Goal: Transaction & Acquisition: Register for event/course

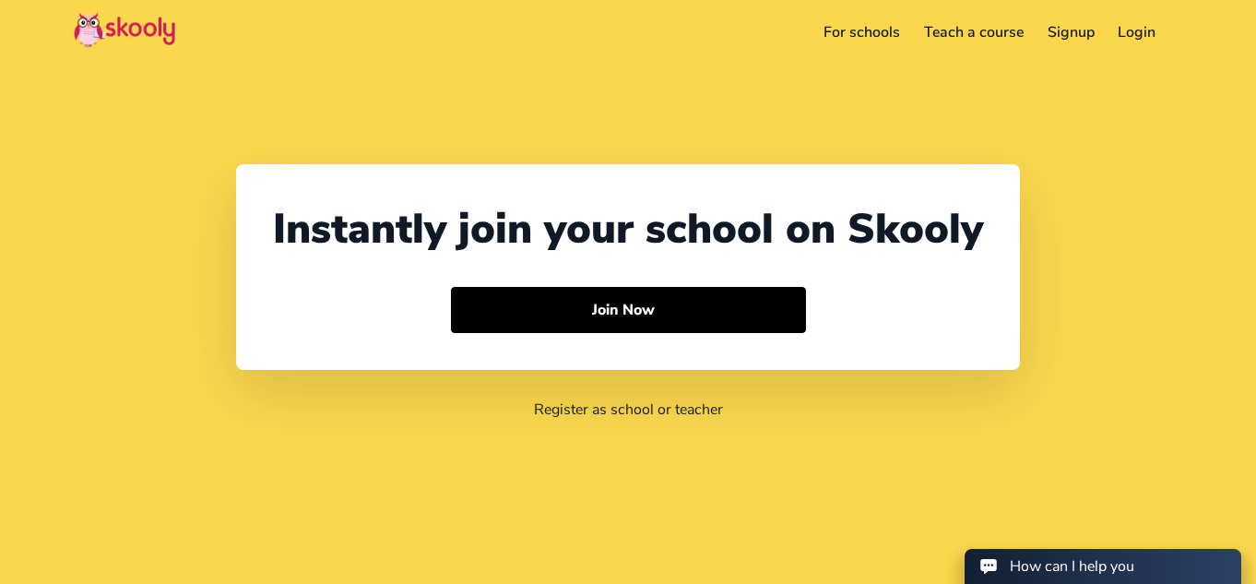
select select "65"
select select "[GEOGRAPHIC_DATA]"
select select "[GEOGRAPHIC_DATA]/[GEOGRAPHIC_DATA]"
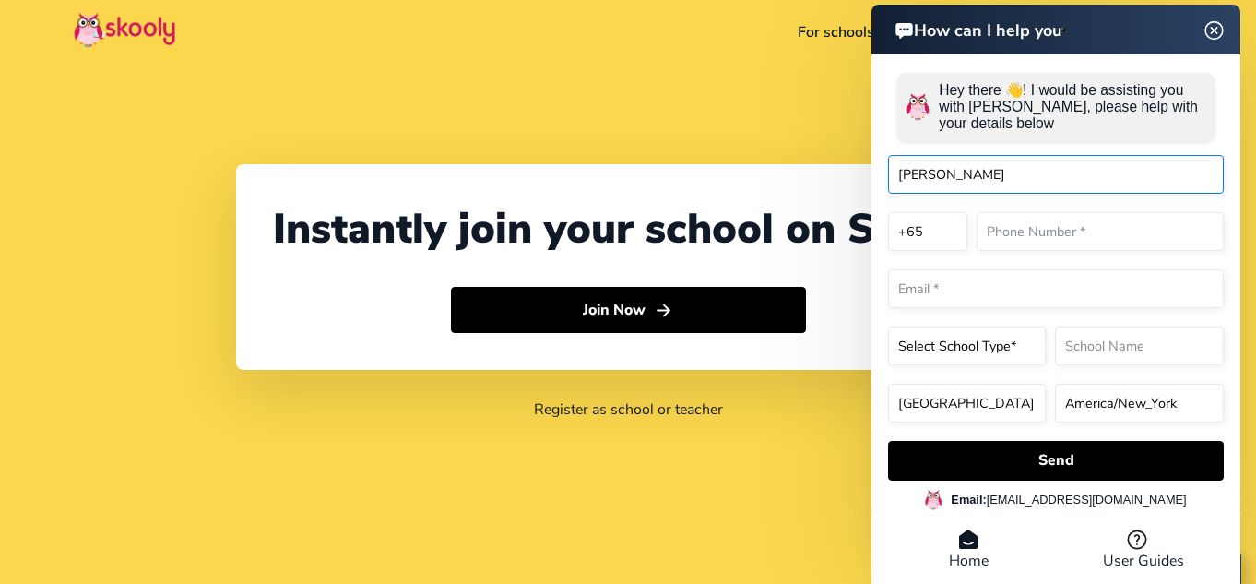
type input "Deepa Viswanath"
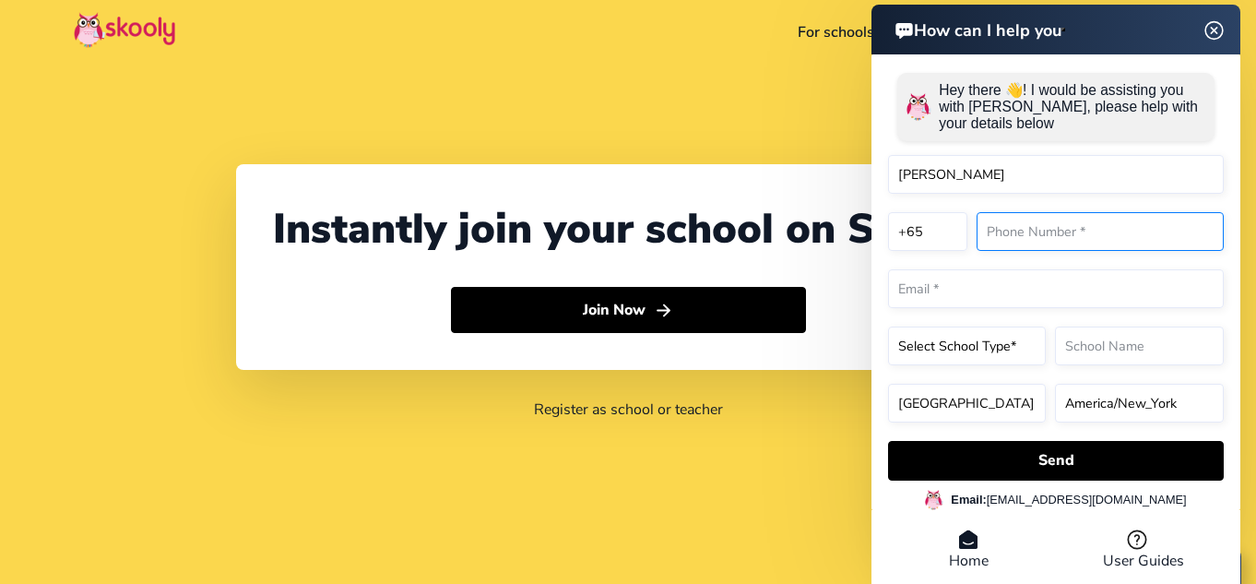
type input "86513959"
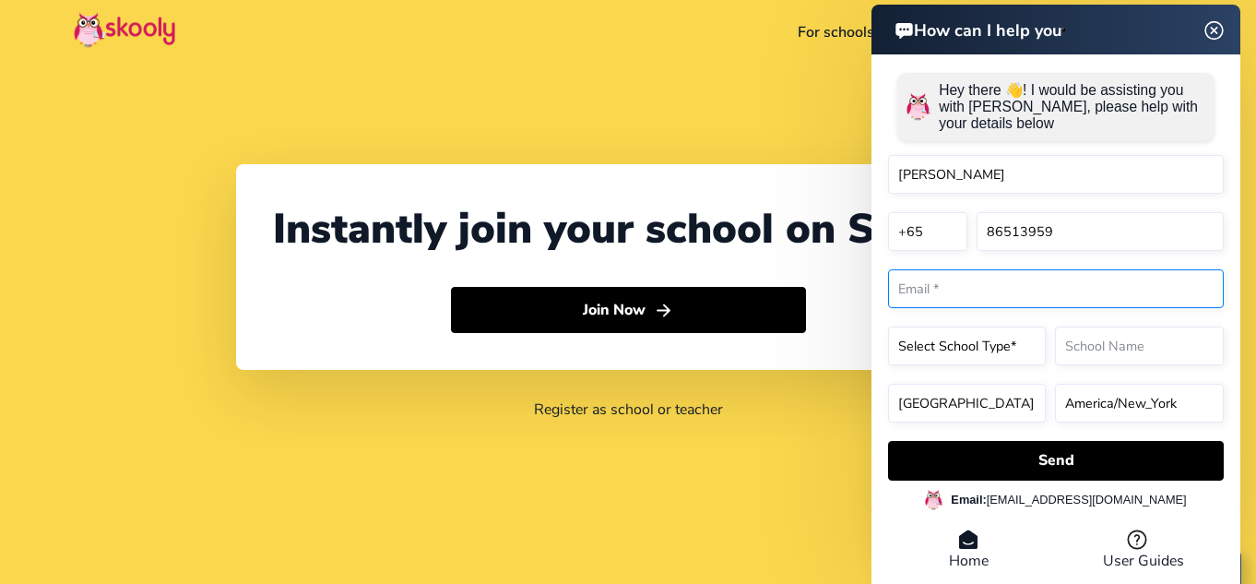
click at [1002, 290] on input "email" at bounding box center [1056, 288] width 336 height 39
type input "[EMAIL_ADDRESS][DOMAIN_NAME]"
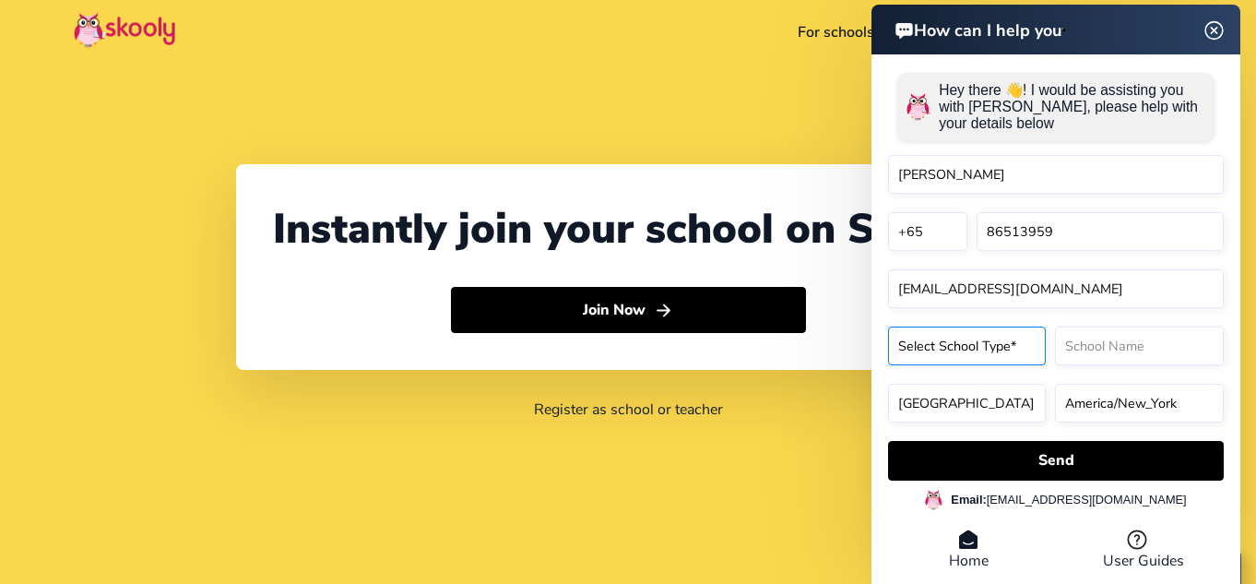
click at [1004, 341] on select "Select School Type* Preschool Childcare K12 or primary school Academy Online sc…" at bounding box center [967, 346] width 158 height 39
select select "K12 or primary school"
click at [888, 327] on select "Select School Type* Preschool Childcare K12 or primary school Academy Online sc…" at bounding box center [967, 346] width 158 height 39
click at [1062, 345] on input "text" at bounding box center [1139, 346] width 169 height 39
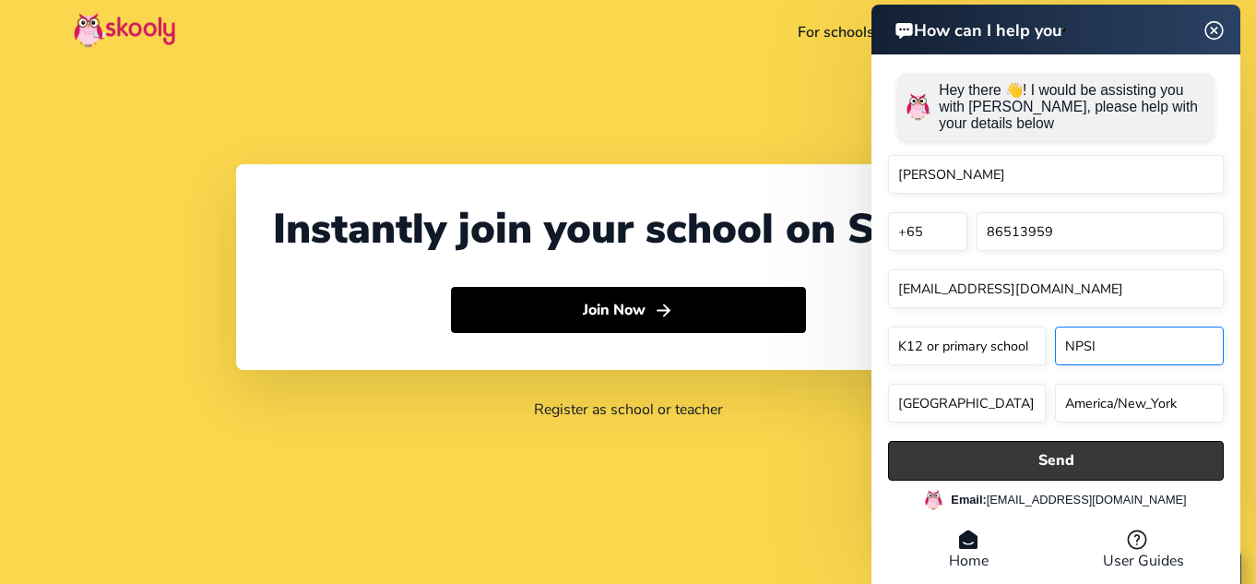
type input "NPSI"
click at [1071, 457] on button "Send" at bounding box center [1056, 461] width 336 height 40
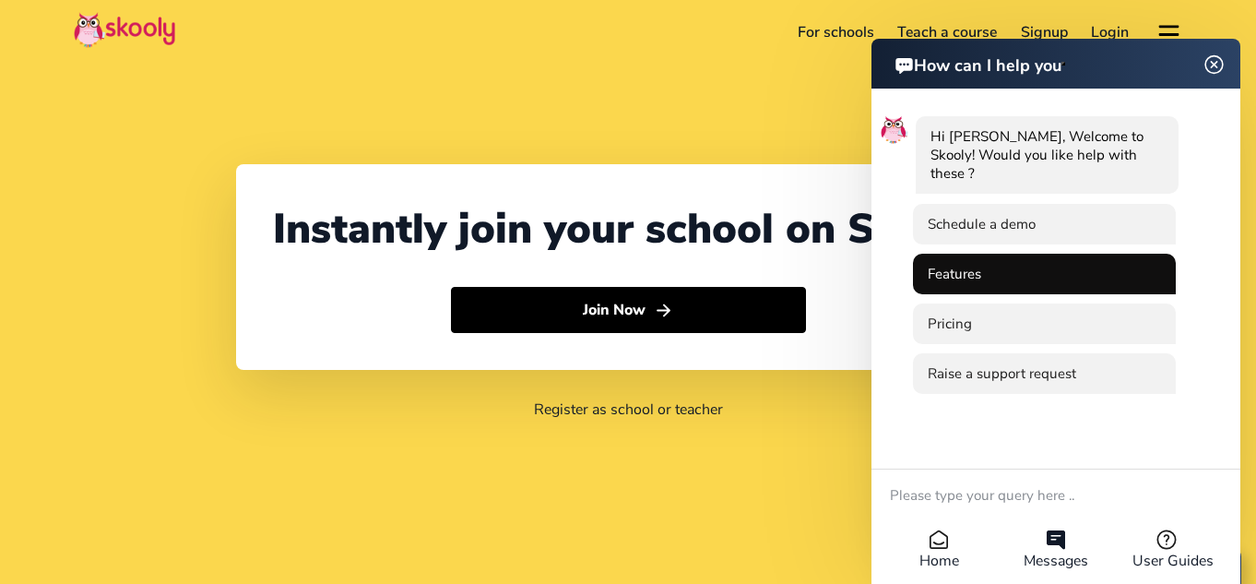
click at [988, 293] on li "Features" at bounding box center [1044, 274] width 263 height 41
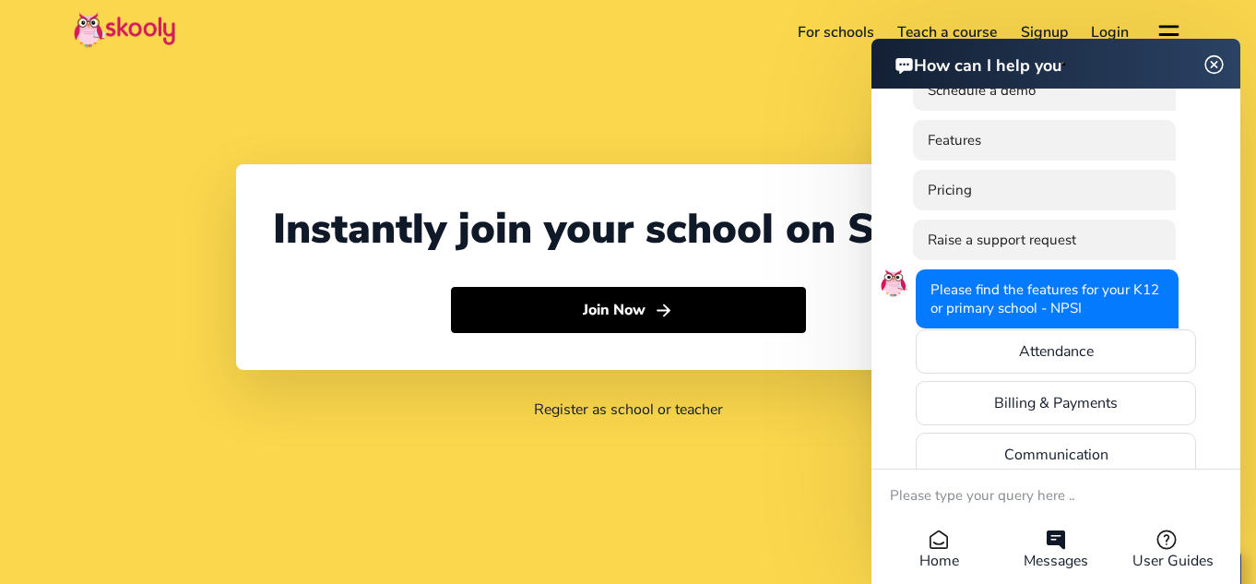
scroll to position [56, 0]
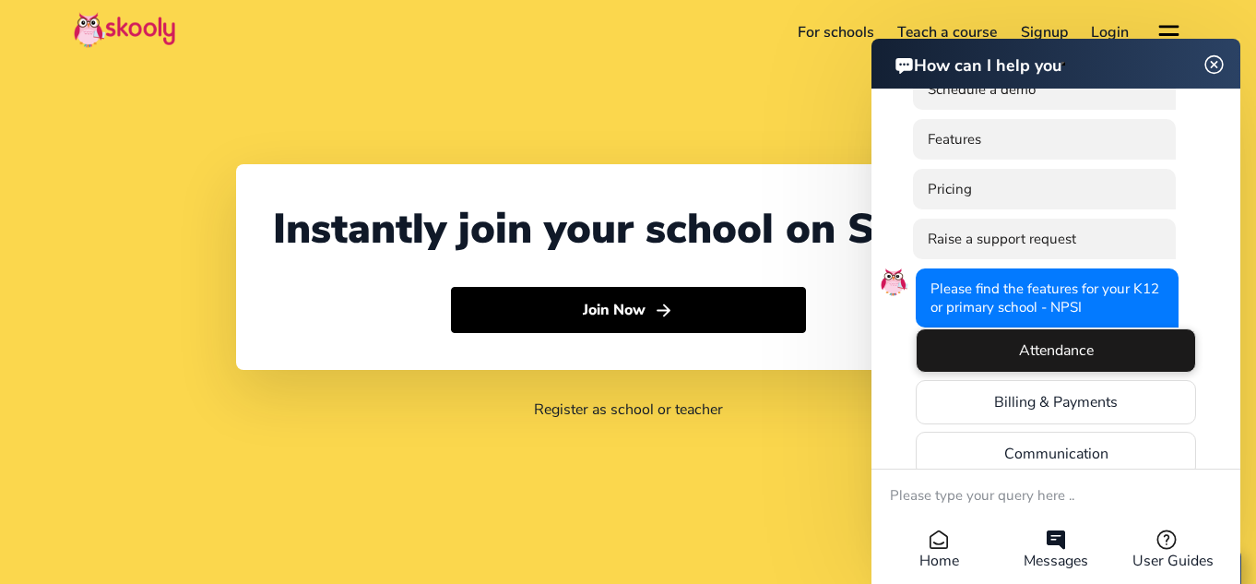
click at [1004, 346] on li "Attendance" at bounding box center [1056, 350] width 280 height 44
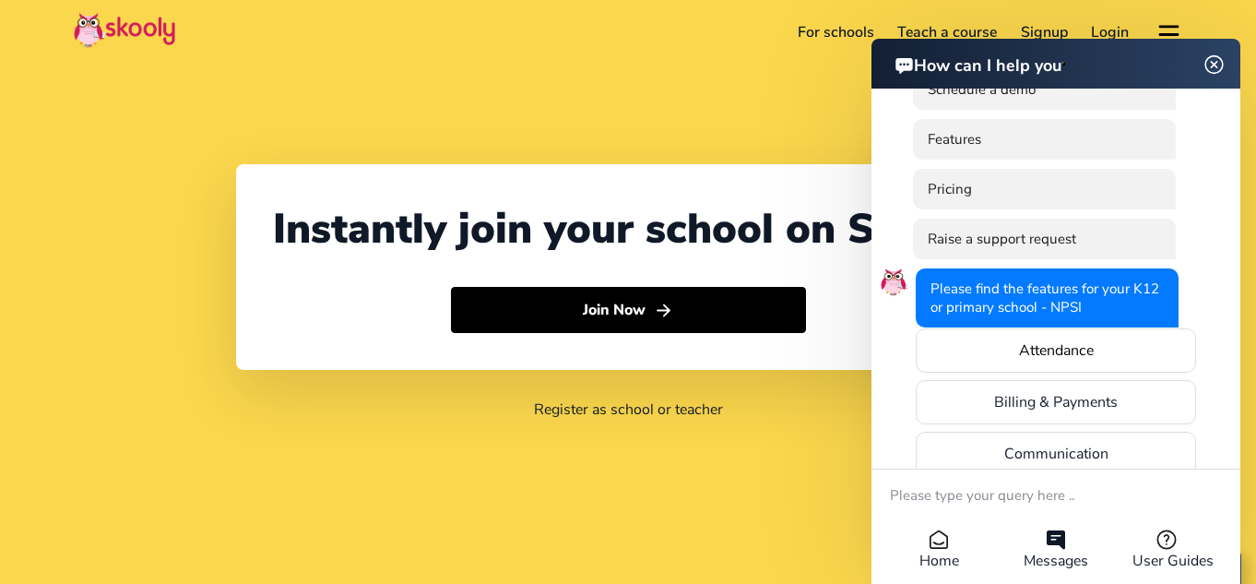
scroll to position [676, 0]
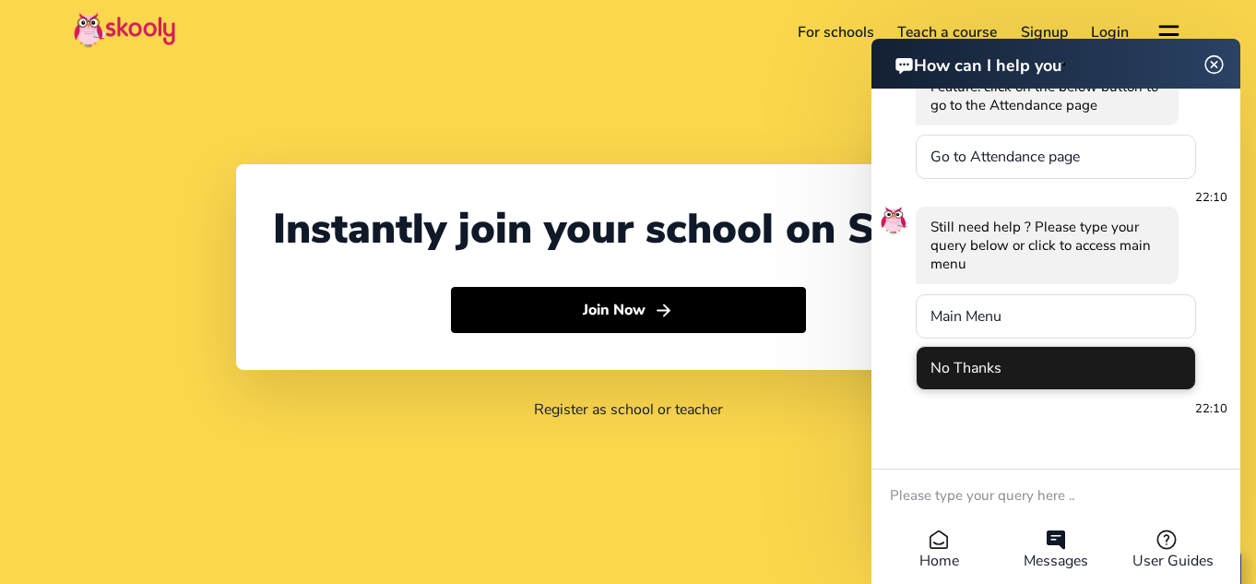
click at [1000, 364] on li "No Thanks" at bounding box center [1056, 368] width 280 height 44
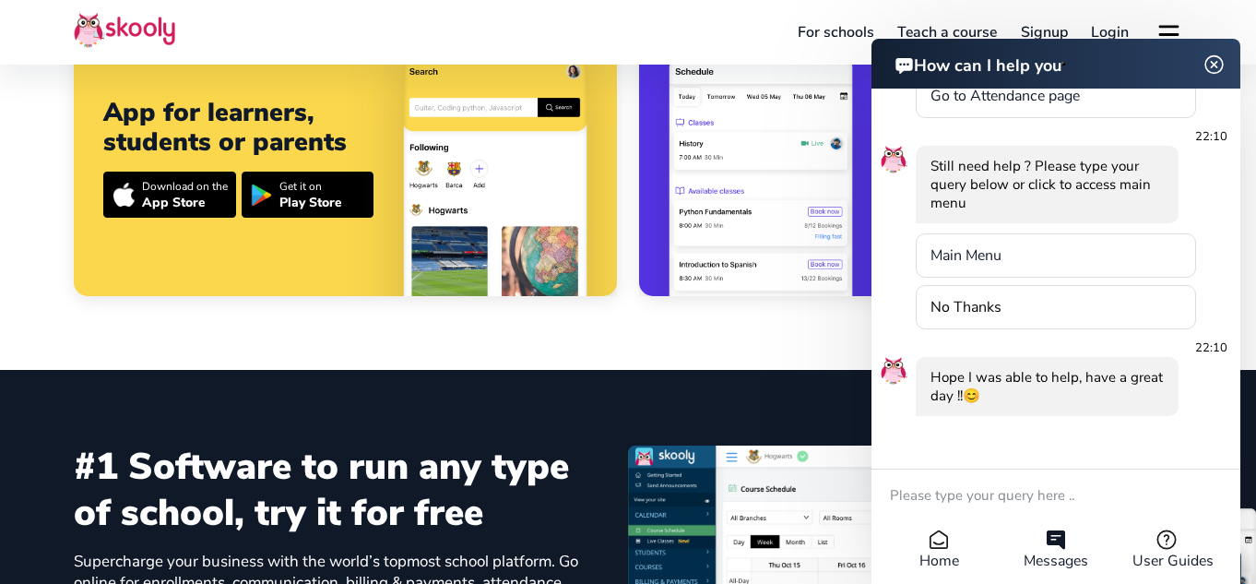
scroll to position [755, 0]
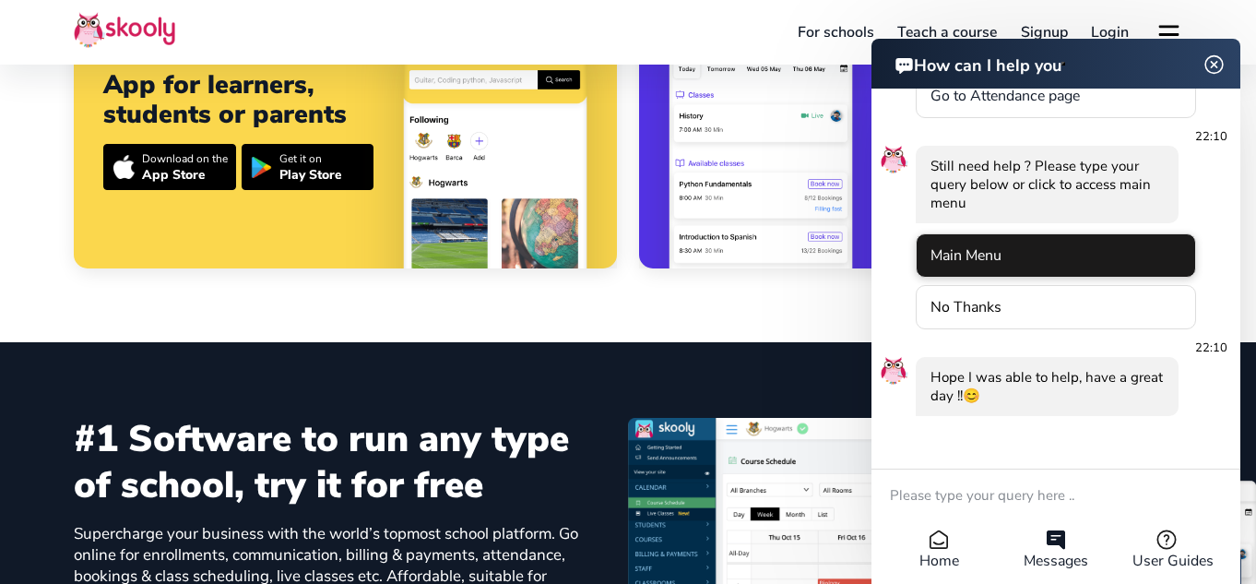
click at [1028, 248] on li "Main Menu" at bounding box center [1056, 255] width 280 height 44
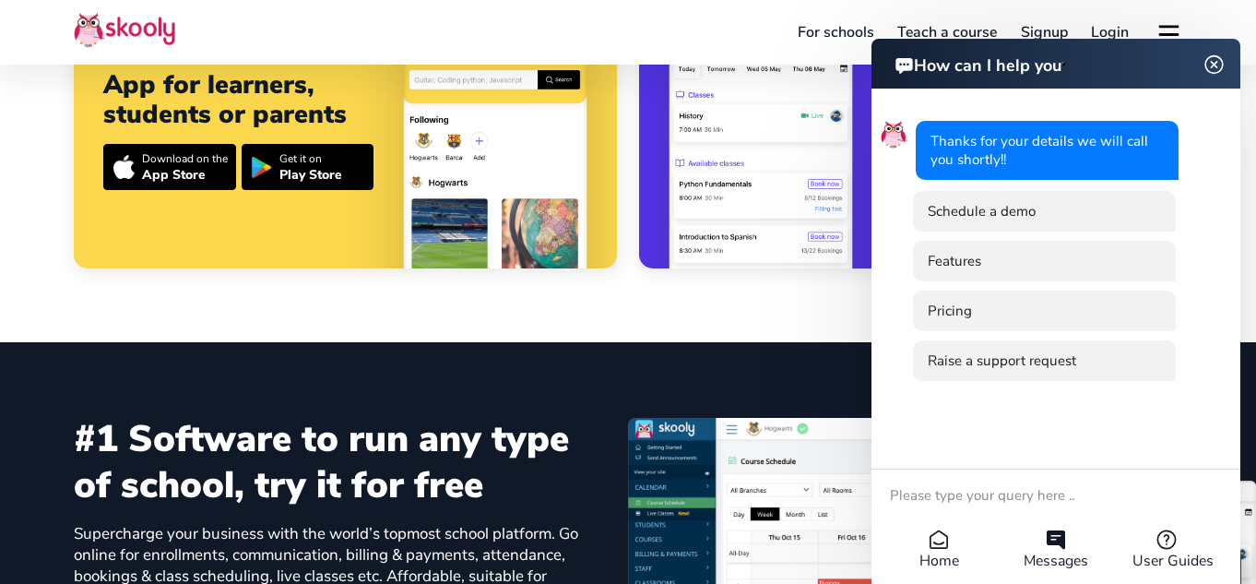
click at [1028, 248] on li "Features" at bounding box center [1044, 261] width 263 height 41
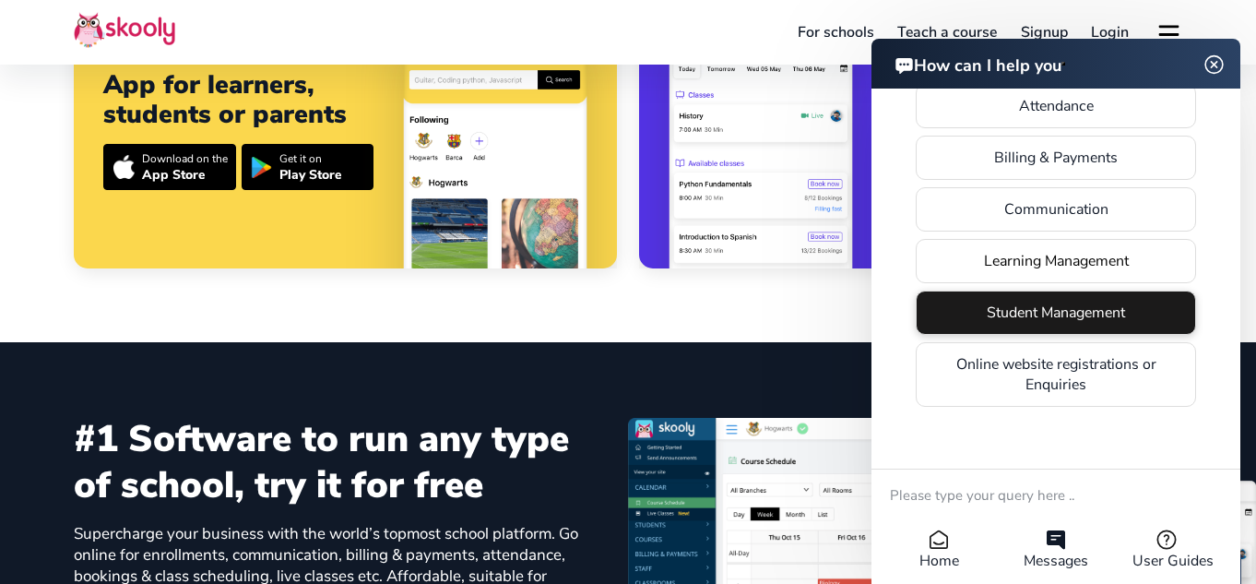
click at [1025, 294] on li "Student Management" at bounding box center [1056, 313] width 280 height 44
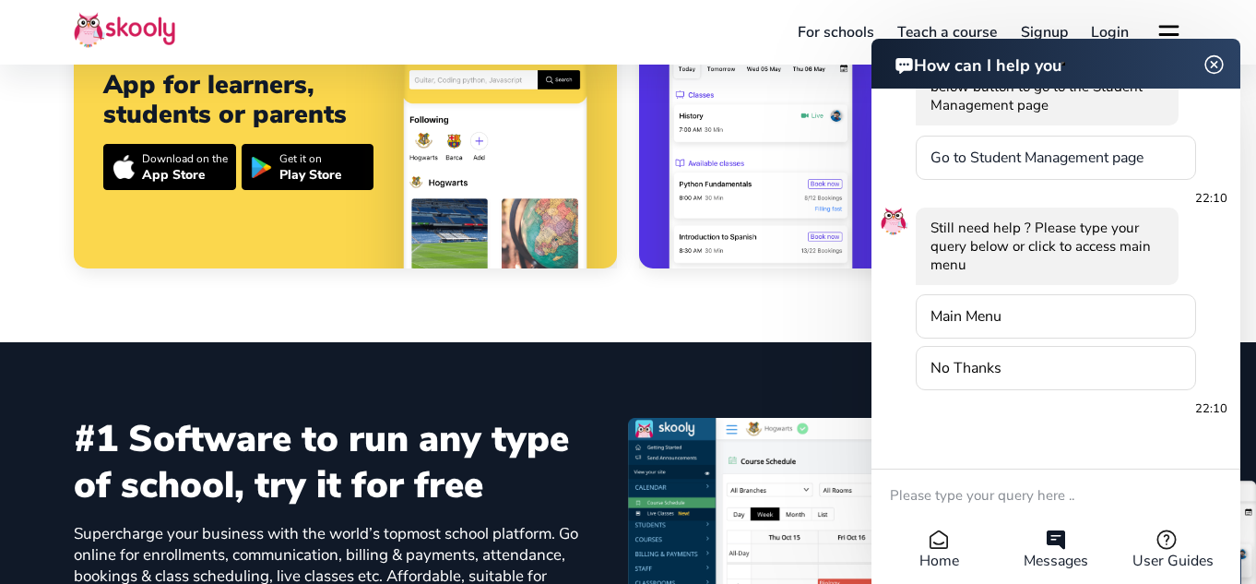
click at [963, 554] on li "Home" at bounding box center [939, 550] width 117 height 42
select select "K12 or primary school"
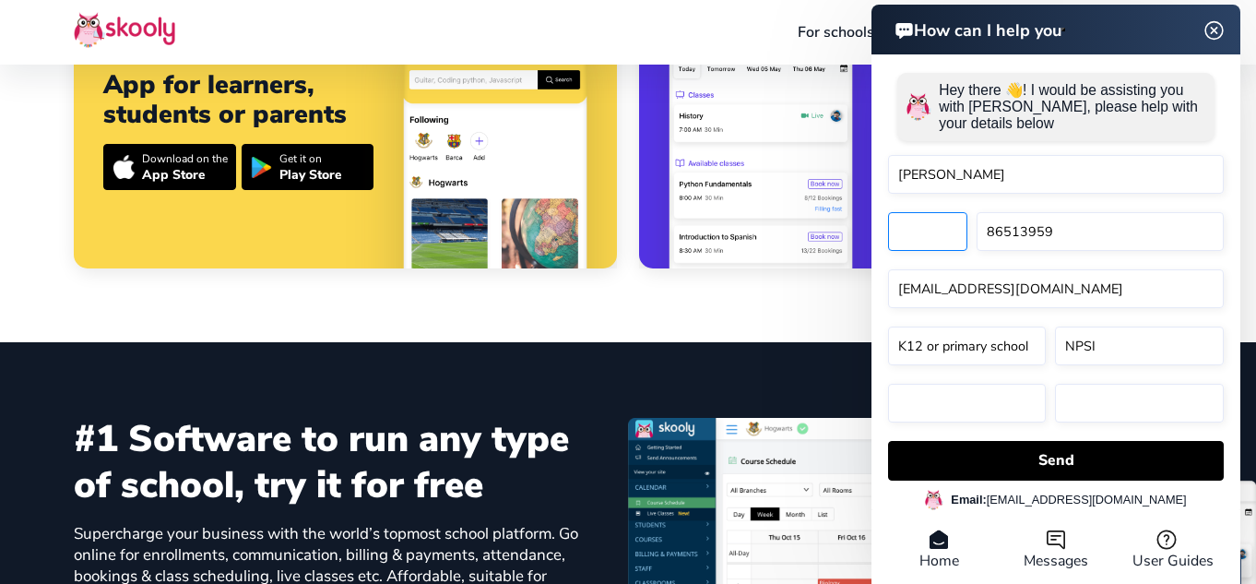
click at [917, 222] on select at bounding box center [927, 231] width 79 height 39
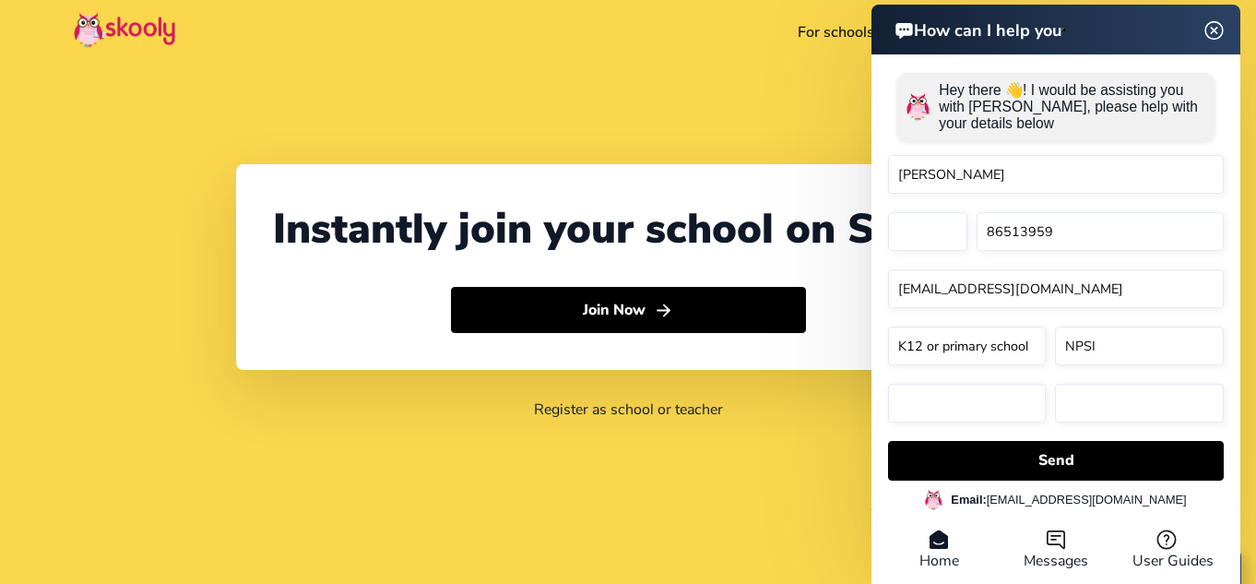
click at [1206, 20] on img at bounding box center [1214, 29] width 35 height 23
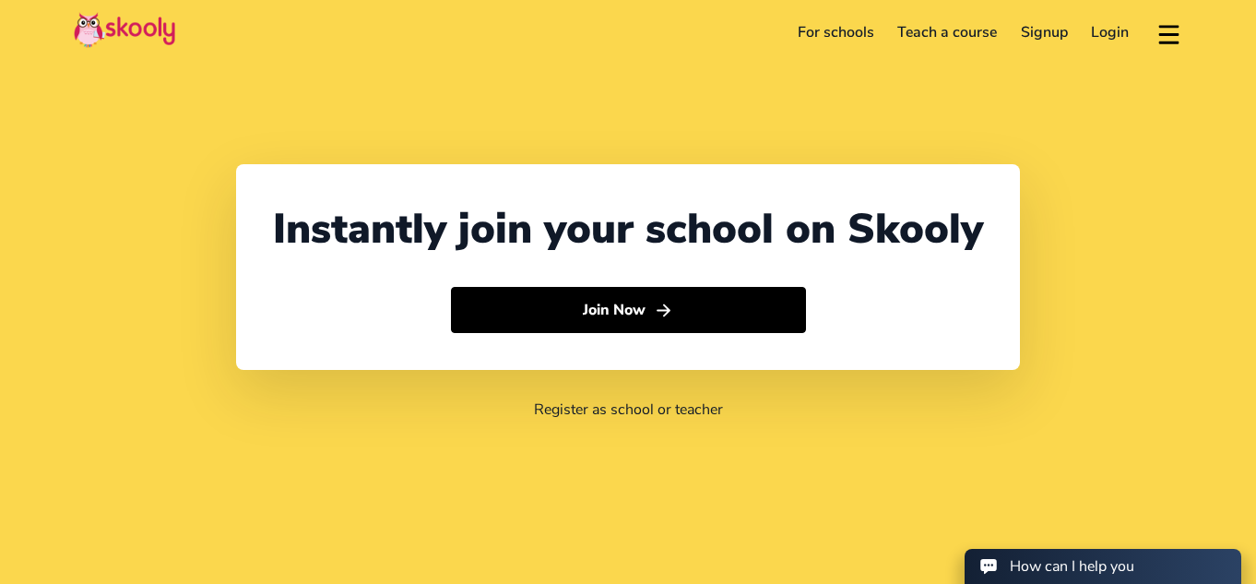
select select "65"
select select "[GEOGRAPHIC_DATA]"
select select "[GEOGRAPHIC_DATA]/[GEOGRAPHIC_DATA]"
click at [829, 24] on link "For schools" at bounding box center [836, 33] width 101 height 30
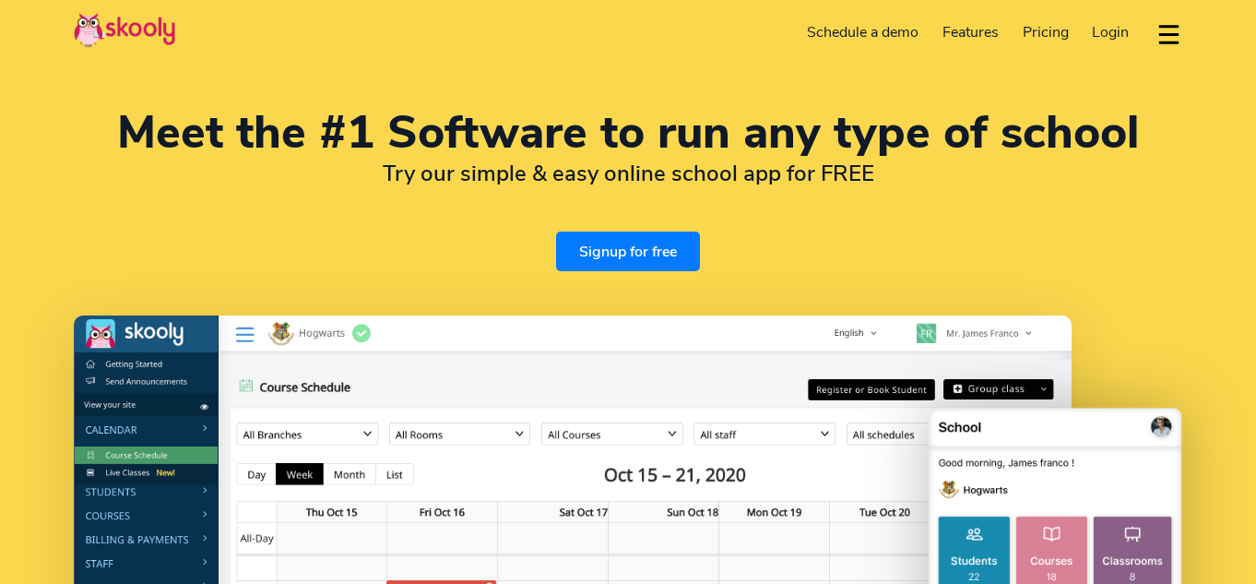
select select "en"
select select "65"
select select "Singapore"
select select "Asia/Singapore"
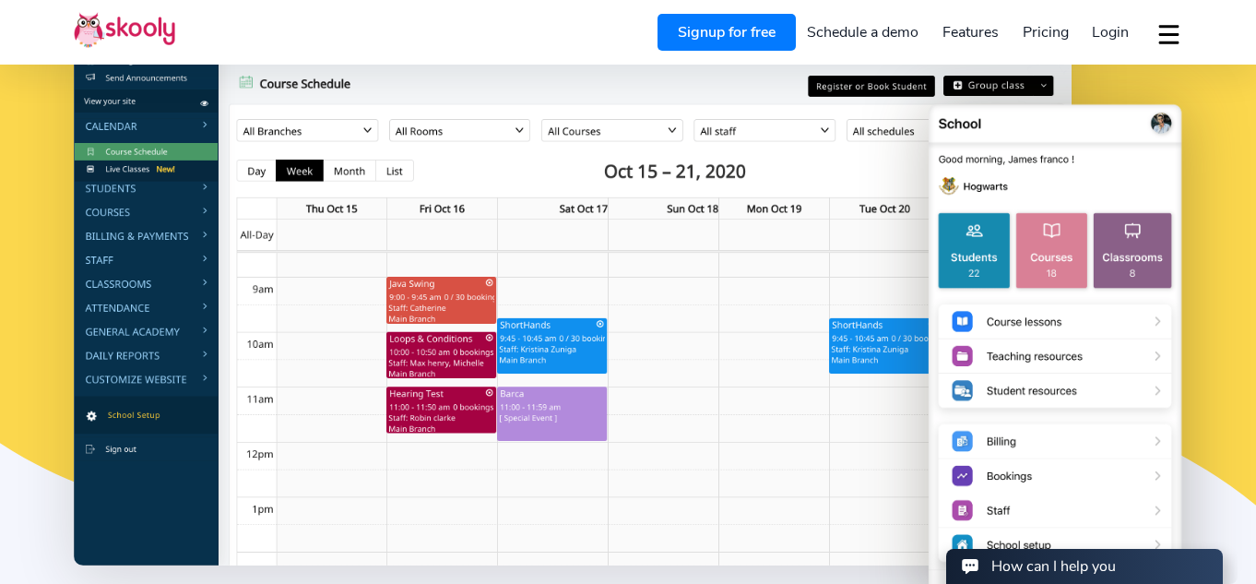
scroll to position [567, 0]
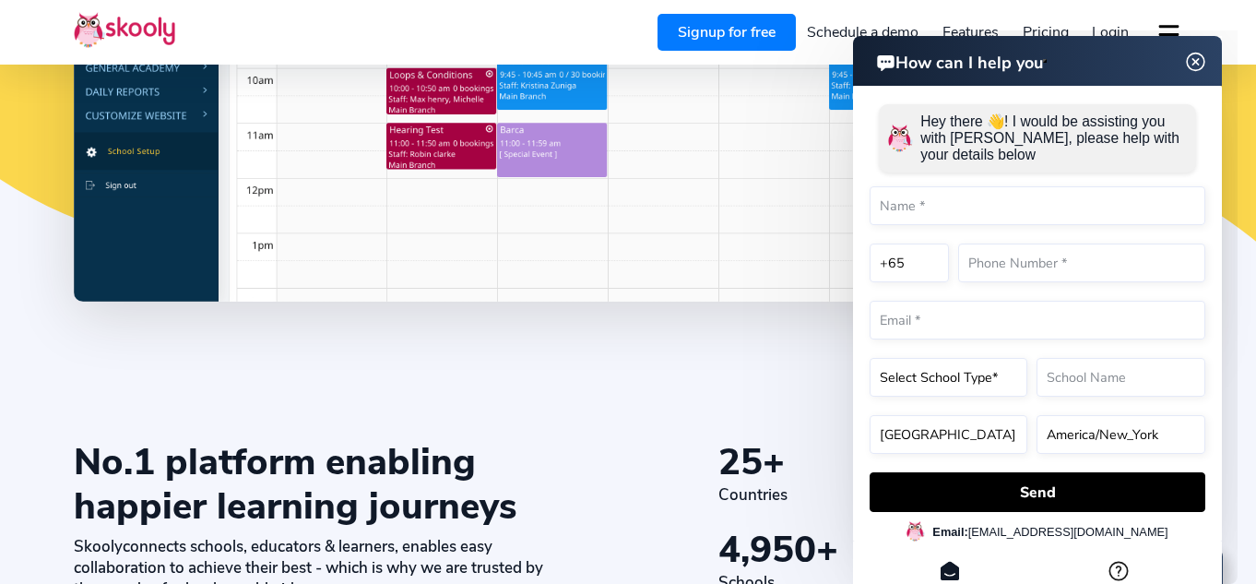
click at [931, 204] on input "text" at bounding box center [1038, 205] width 336 height 39
type input "Deepa Viswanath"
type input "86513959"
click at [945, 386] on select "Select School Type* Preschool Childcare K12 or primary school Academy Online sc…" at bounding box center [949, 377] width 158 height 39
select select "K12 or primary school"
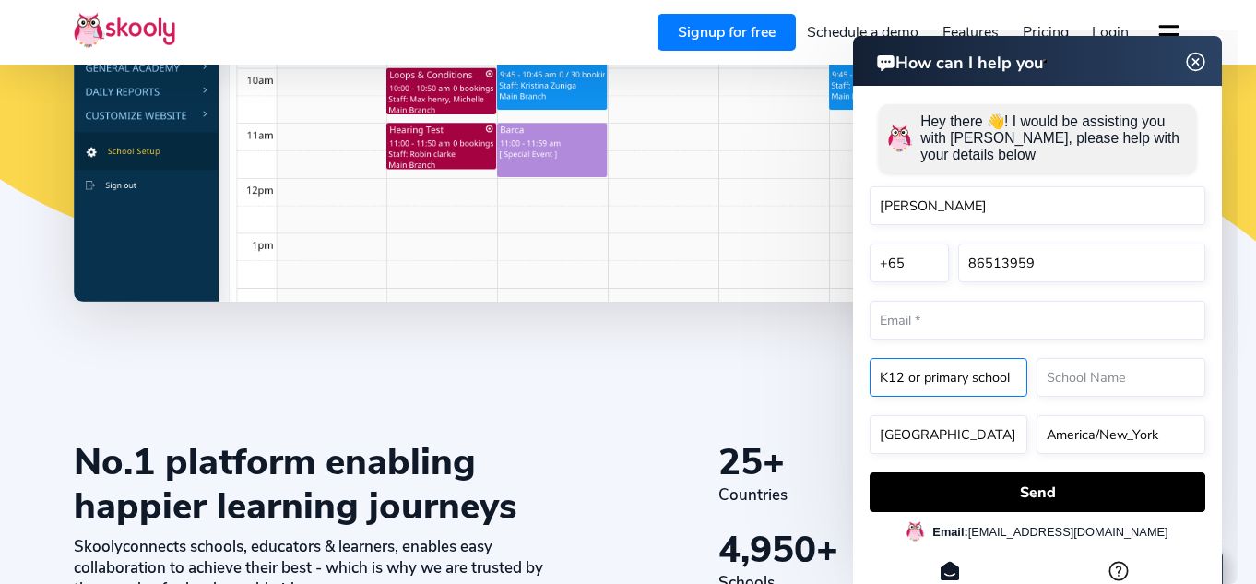
click at [870, 358] on select "Select School Type* Preschool Childcare K12 or primary school Academy Online sc…" at bounding box center [949, 377] width 158 height 39
click at [1063, 377] on input "text" at bounding box center [1121, 377] width 169 height 39
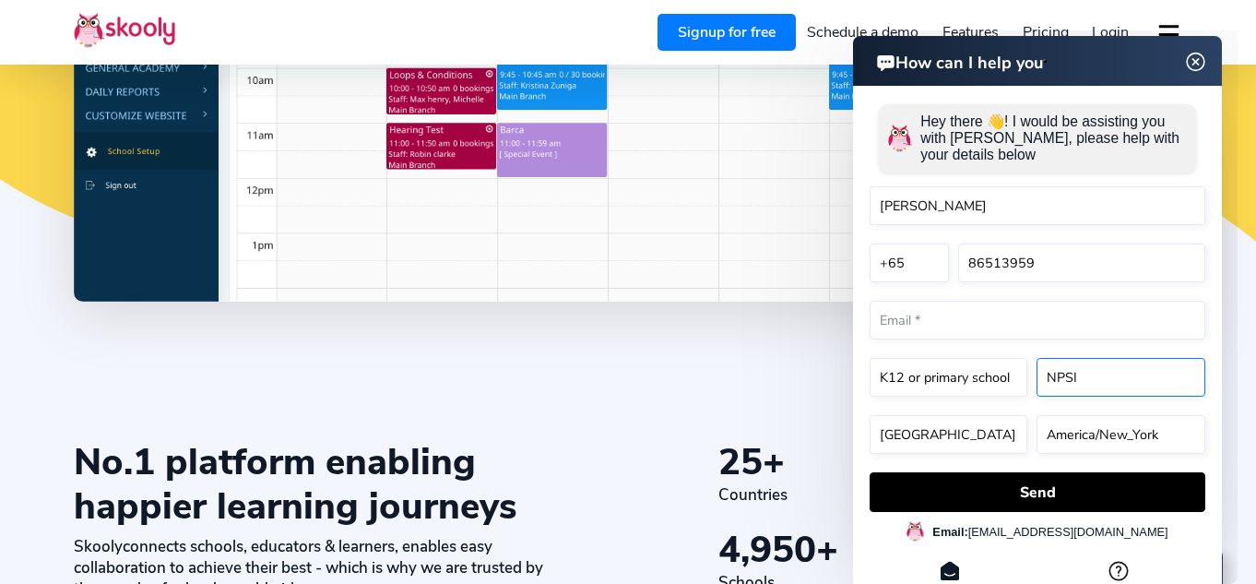
type input "NPSI"
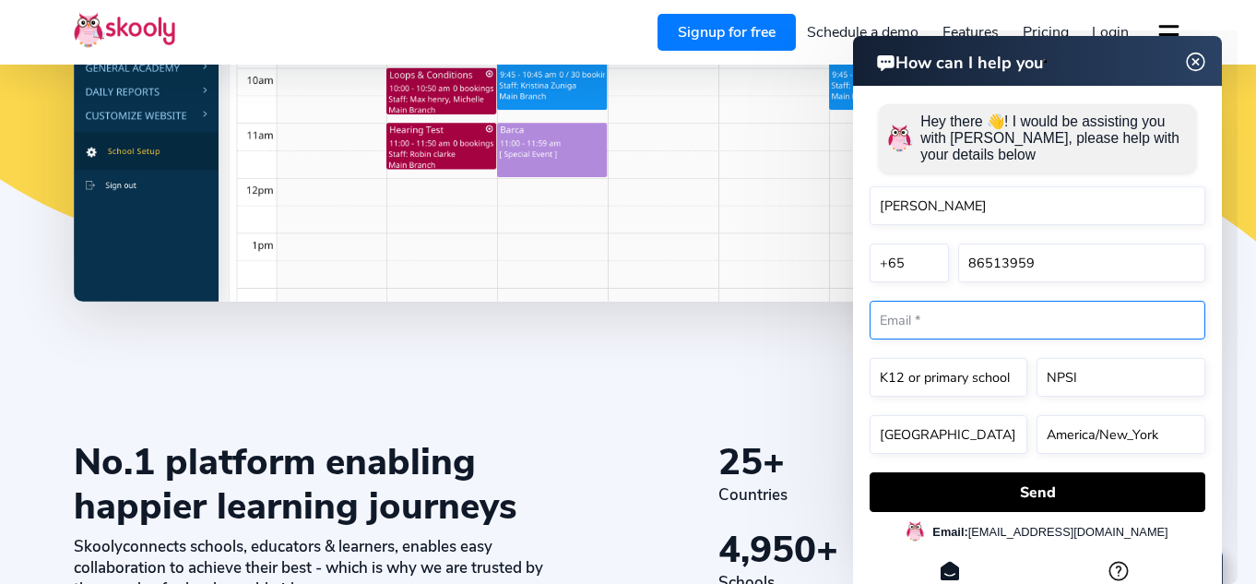
click at [1022, 326] on input "email" at bounding box center [1038, 320] width 336 height 39
type input "deepa.viswanath5@gmail.com"
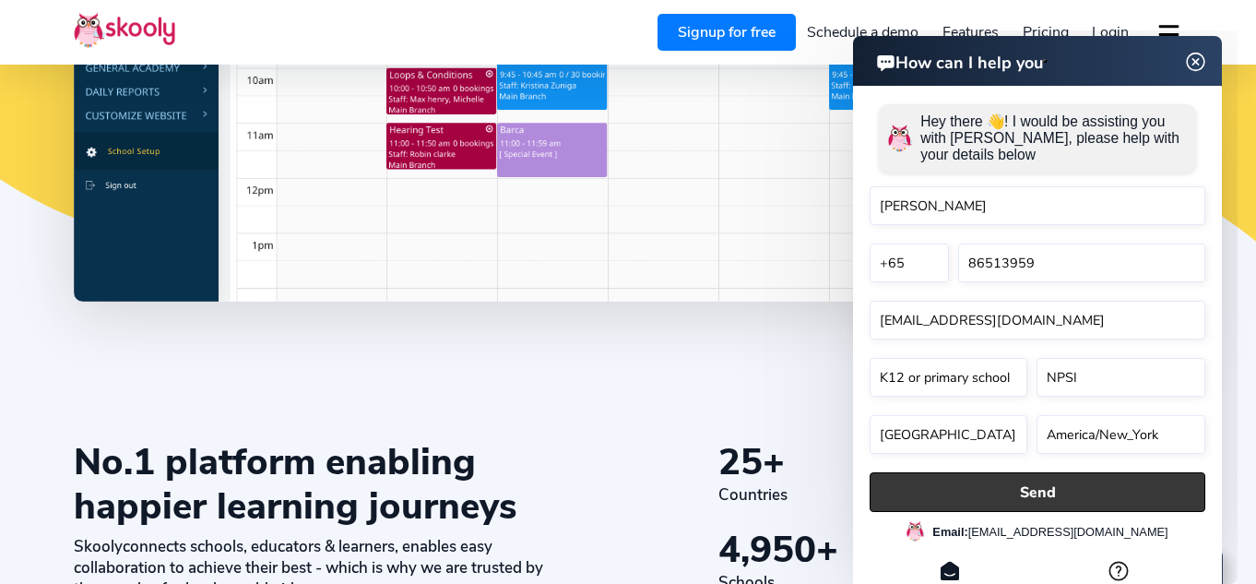
click at [1006, 476] on button "Send" at bounding box center [1038, 492] width 336 height 40
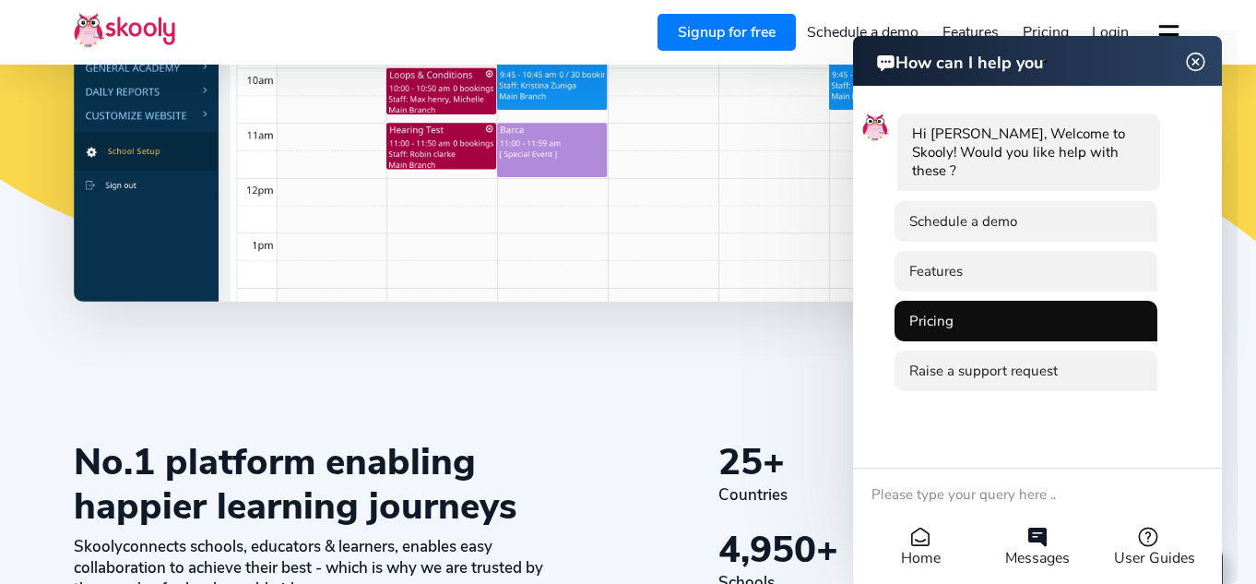
click at [959, 320] on li "Pricing" at bounding box center [1026, 321] width 263 height 41
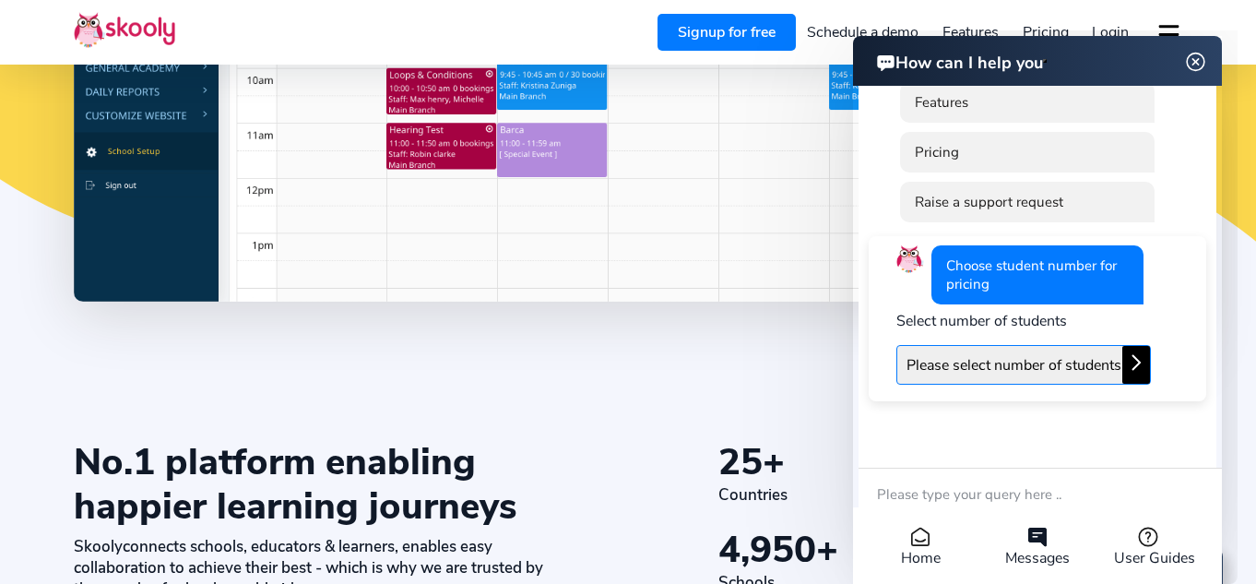
click at [1004, 364] on select "Please select number of students Upto 50 students Upto 100 students Upto 250 st…" at bounding box center [1024, 365] width 255 height 40
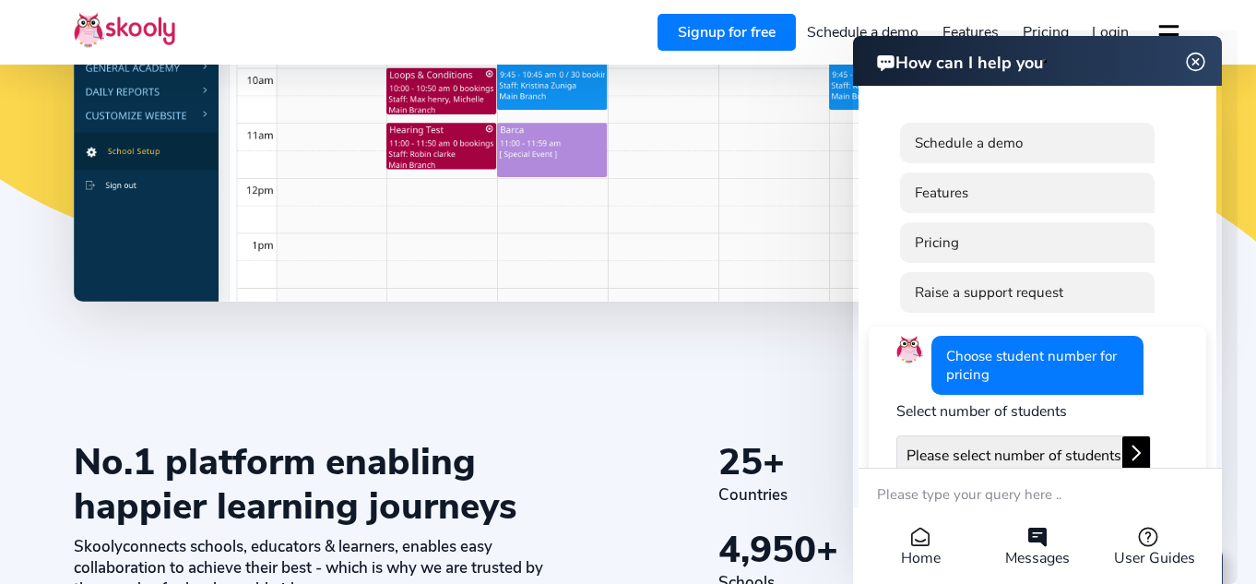
click at [858, 41] on header "How can I help you" at bounding box center [1037, 61] width 369 height 50
click at [1202, 64] on img at bounding box center [1196, 62] width 35 height 23
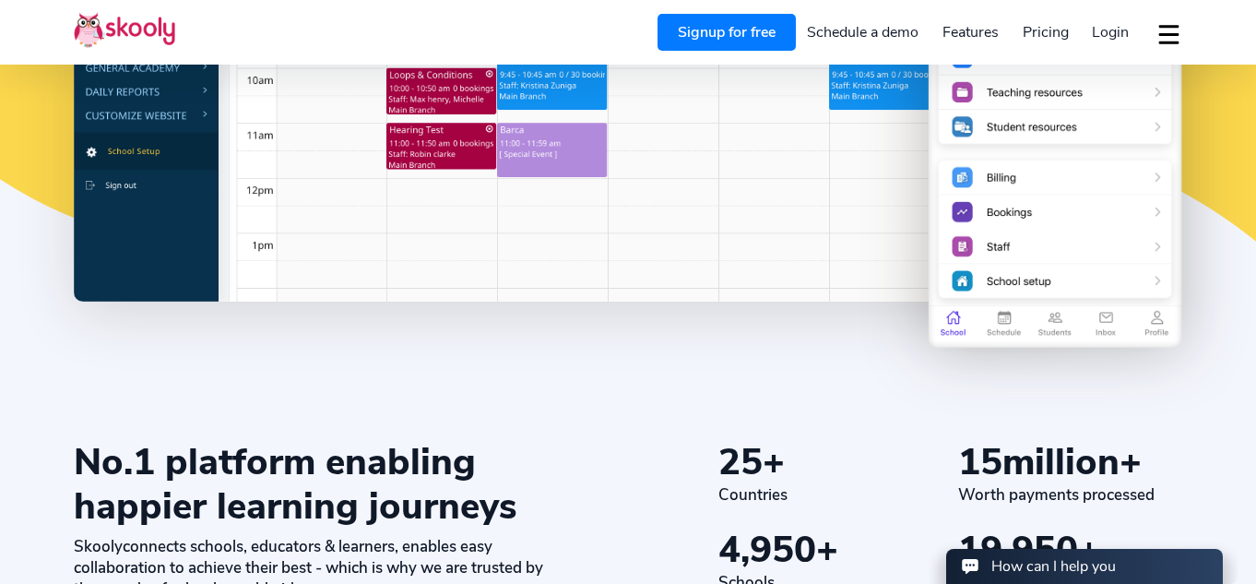
click at [1097, 37] on span "Login" at bounding box center [1110, 32] width 37 height 20
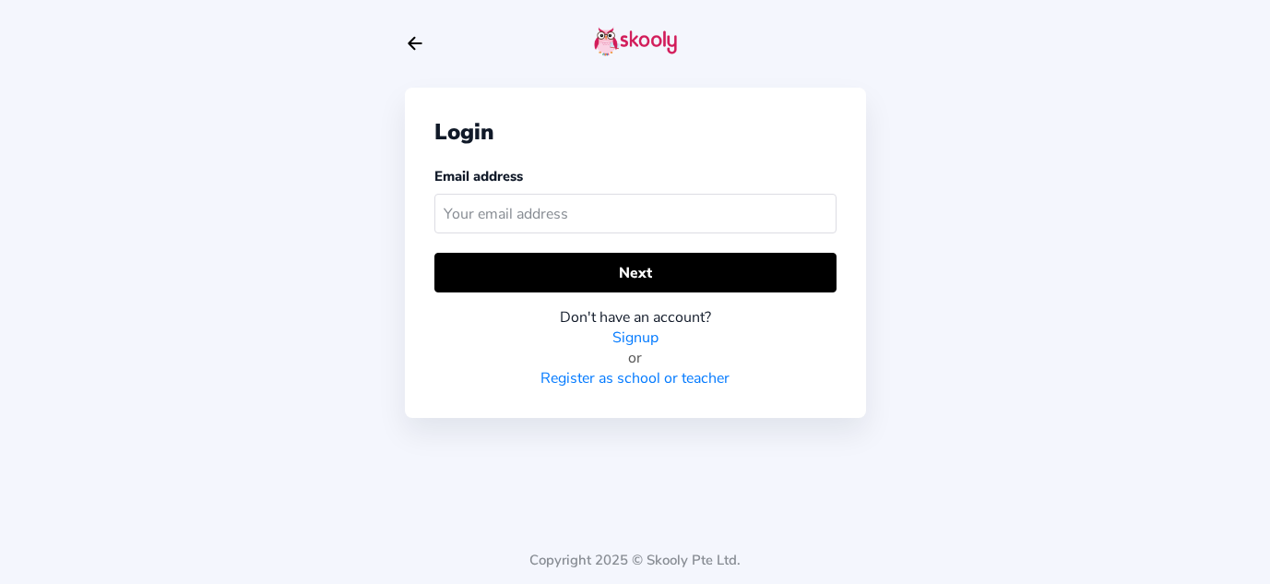
click at [589, 213] on input "text" at bounding box center [635, 214] width 402 height 40
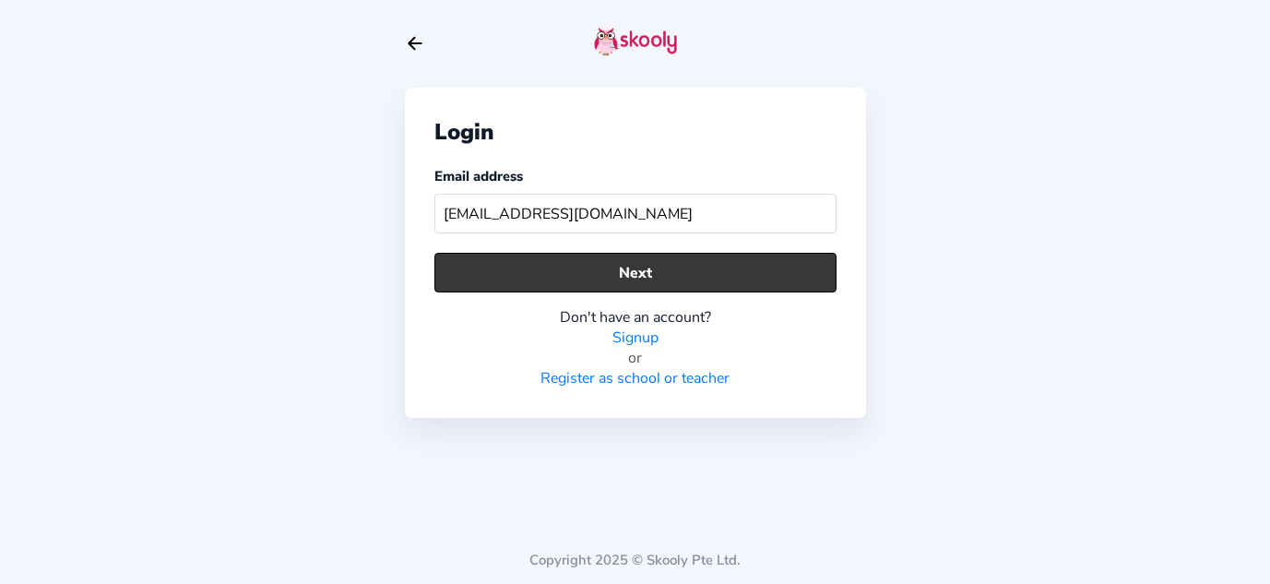
click at [614, 263] on button "Next" at bounding box center [635, 273] width 402 height 40
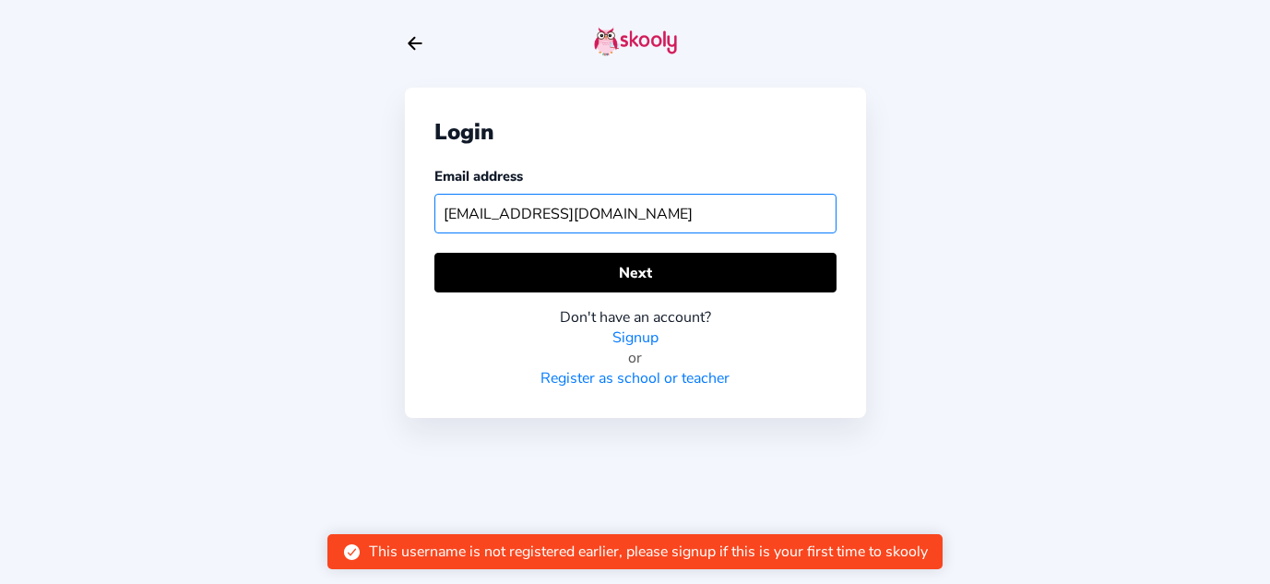
click at [657, 212] on input "deepa.viswanath5@gmail.com" at bounding box center [635, 214] width 402 height 40
type input "viswaac@gmail.com"
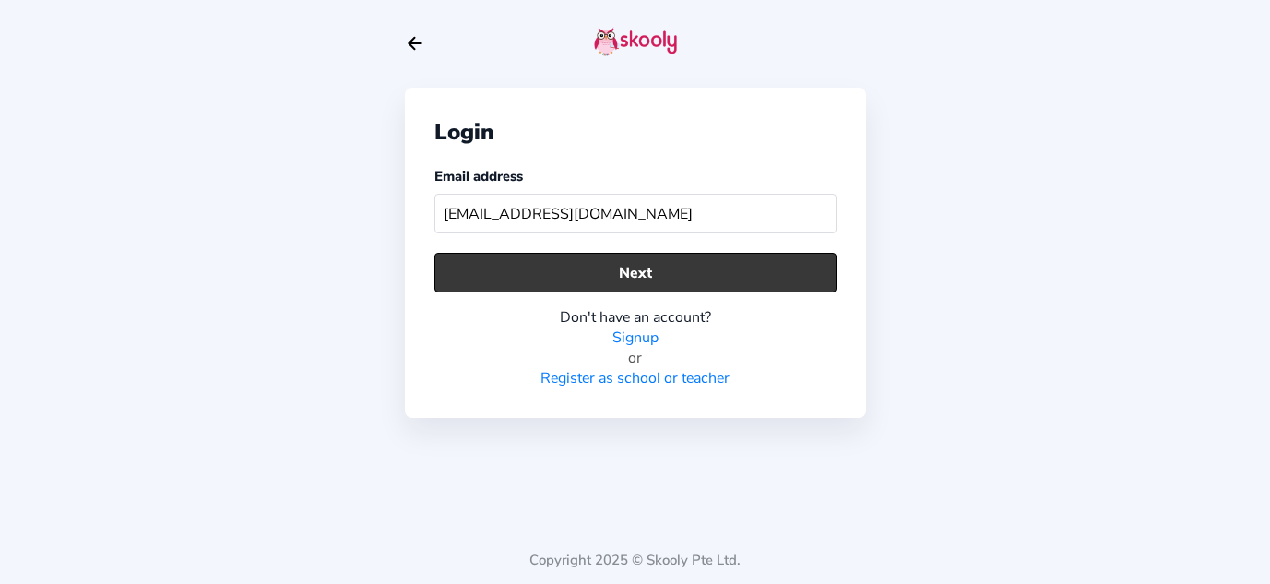
click at [618, 279] on button "Next" at bounding box center [635, 273] width 402 height 40
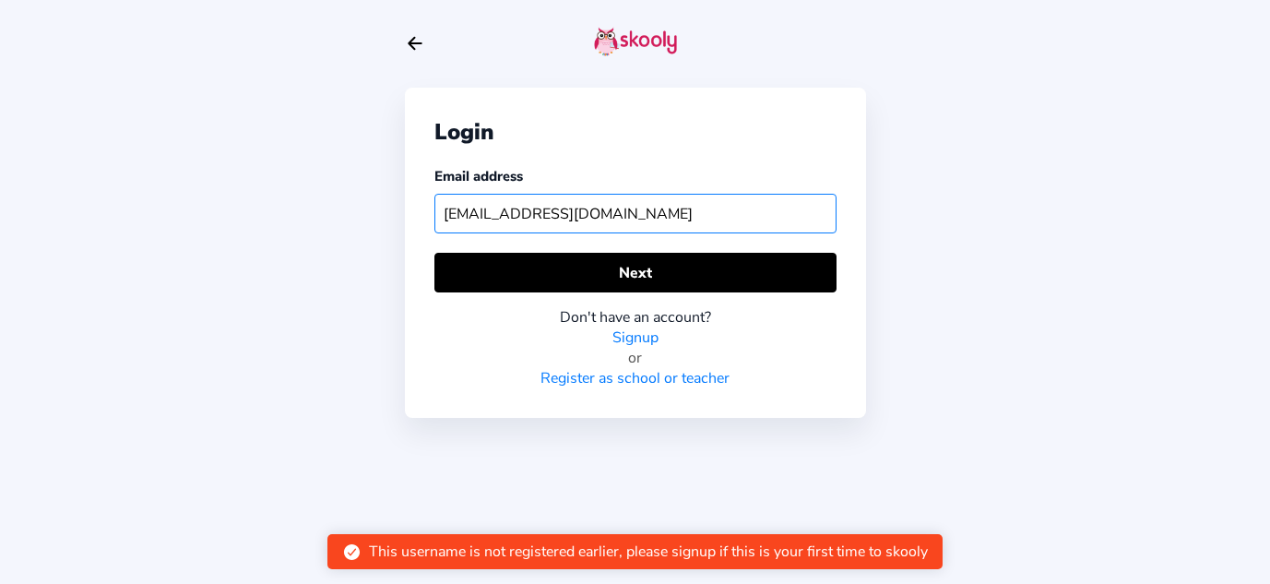
click at [594, 229] on input "viswaac@gmail.com" at bounding box center [635, 214] width 402 height 40
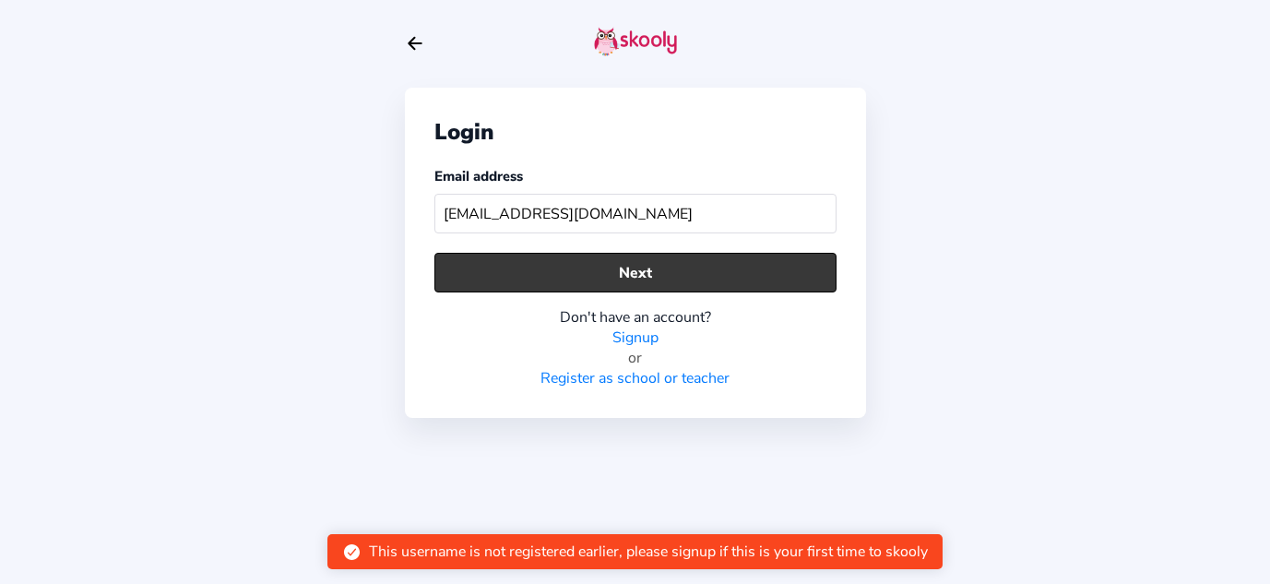
click at [509, 289] on button "Next" at bounding box center [635, 273] width 402 height 40
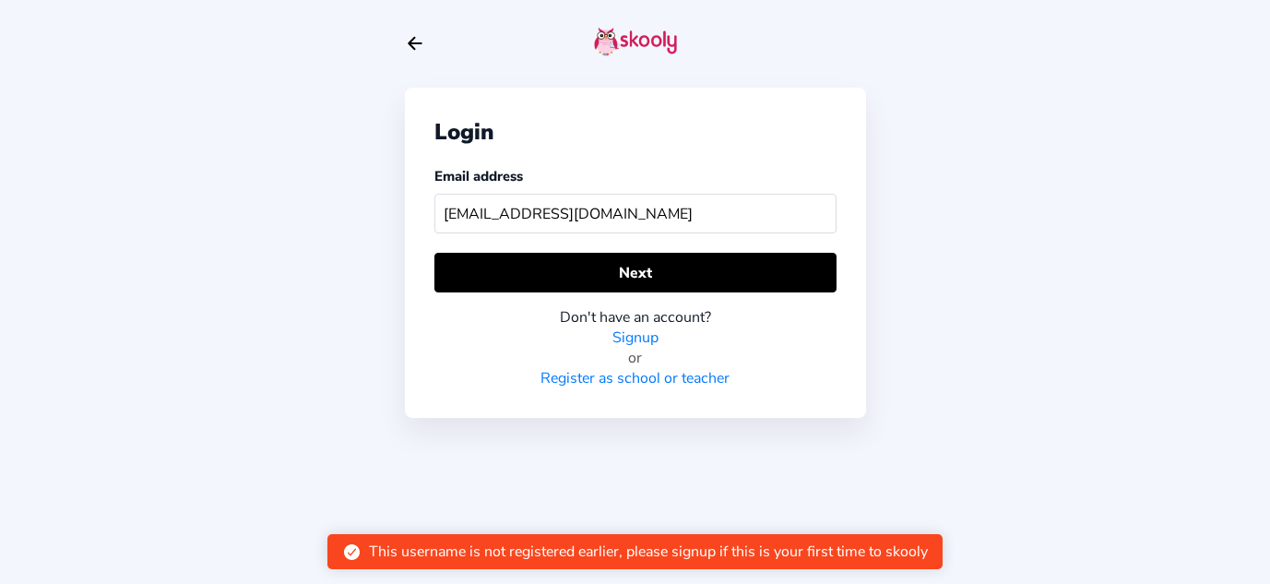
click at [629, 332] on link "Signup" at bounding box center [635, 337] width 46 height 20
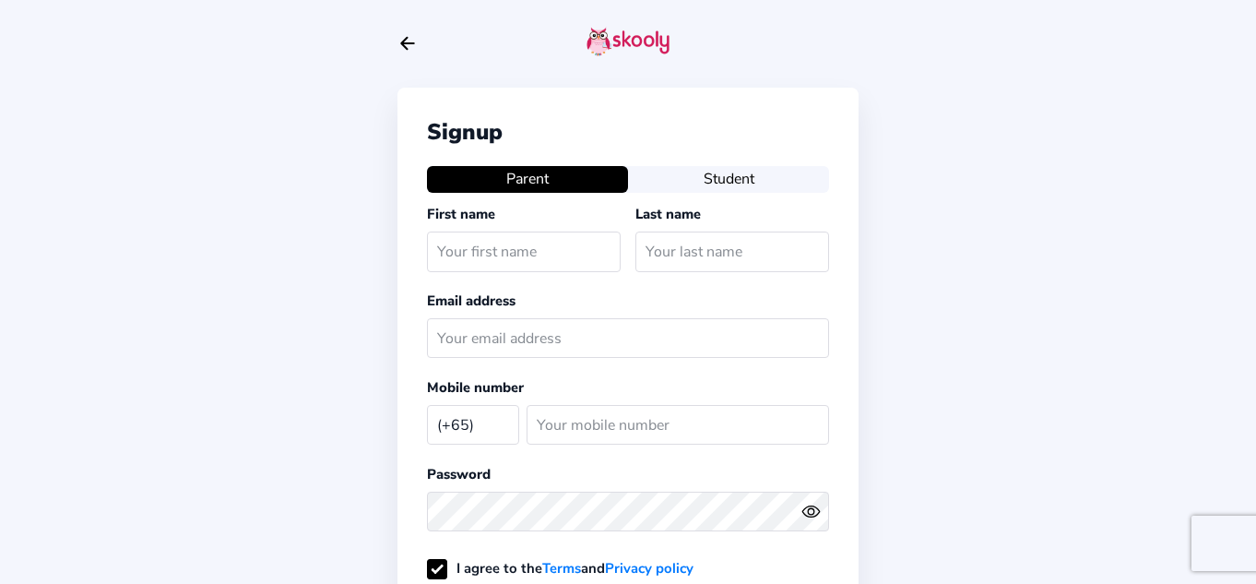
select select "SG"
click at [624, 211] on div "First name" at bounding box center [527, 241] width 201 height 75
click at [576, 240] on input "text" at bounding box center [524, 252] width 194 height 40
type input "Deepa"
type input "[PERSON_NAME]"
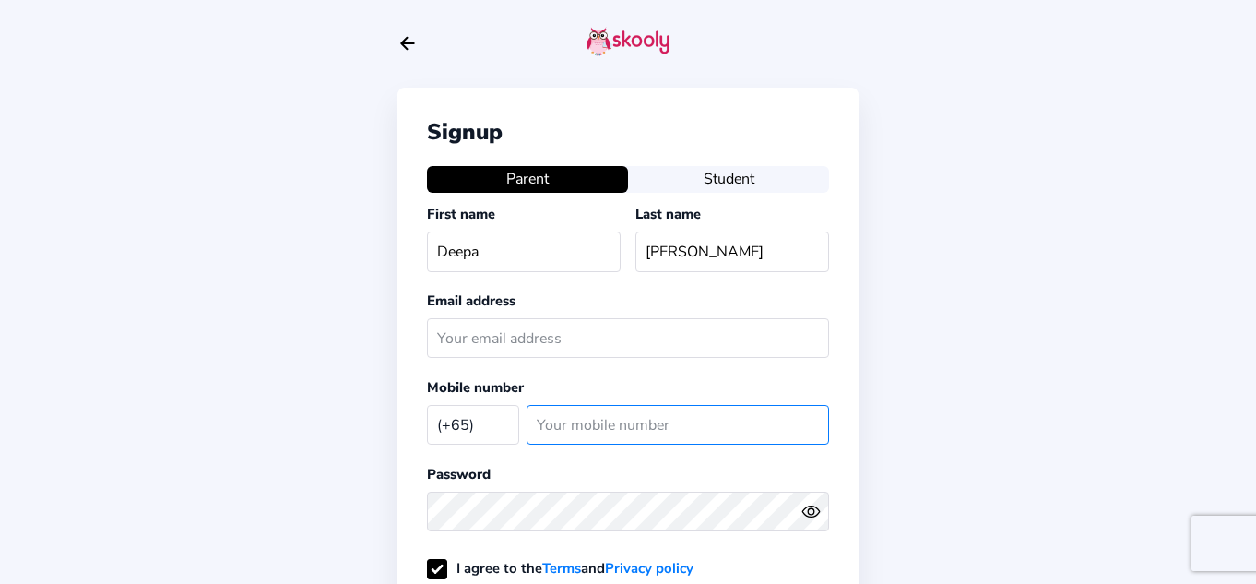
type input "86513959"
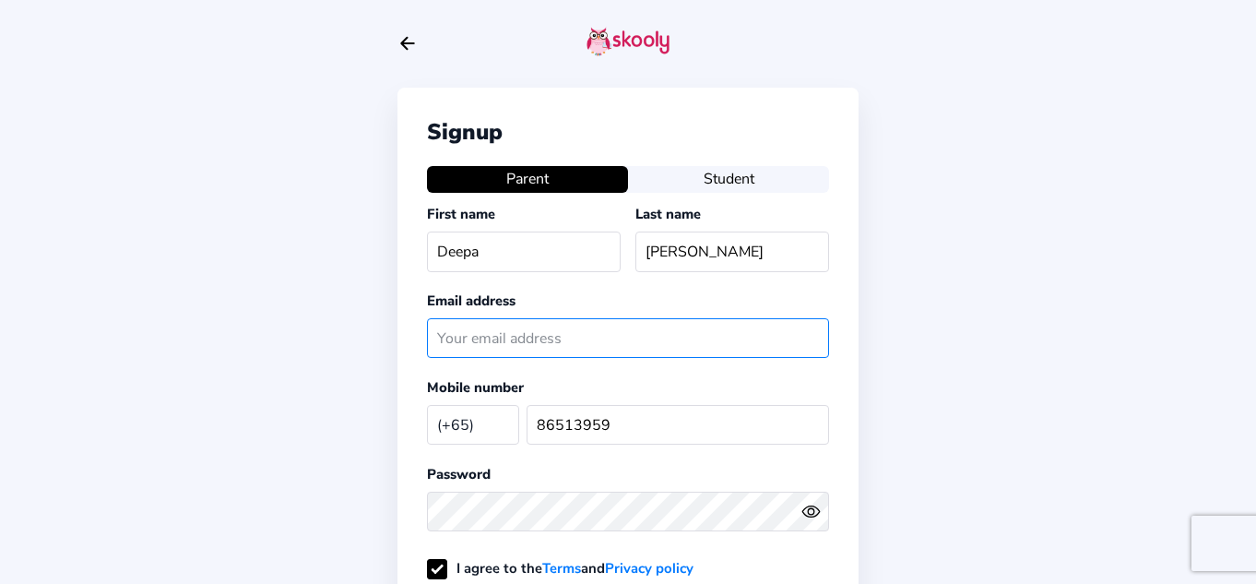
click at [549, 336] on input "text" at bounding box center [628, 338] width 402 height 40
type input "[EMAIL_ADDRESS][DOMAIN_NAME]"
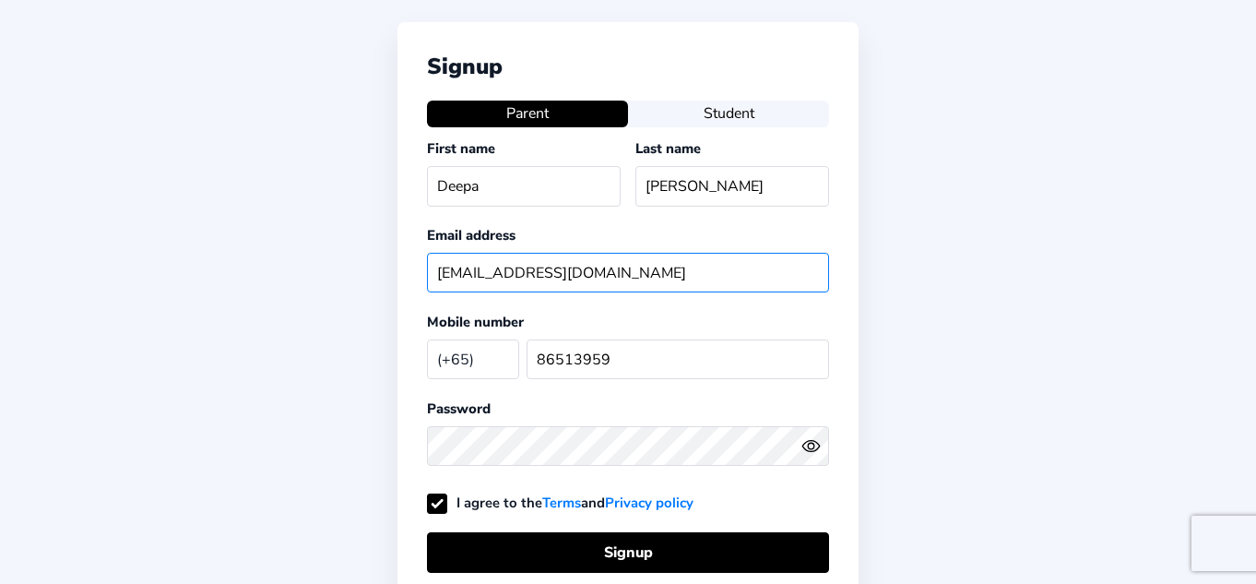
scroll to position [82, 0]
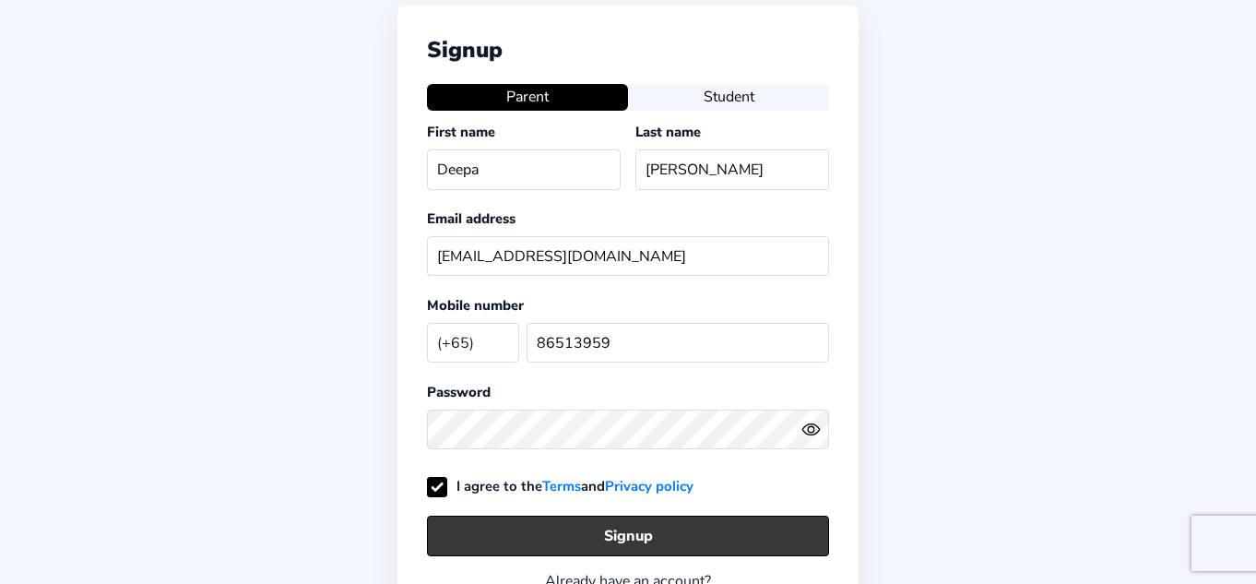
click at [540, 528] on button "Signup" at bounding box center [628, 536] width 402 height 40
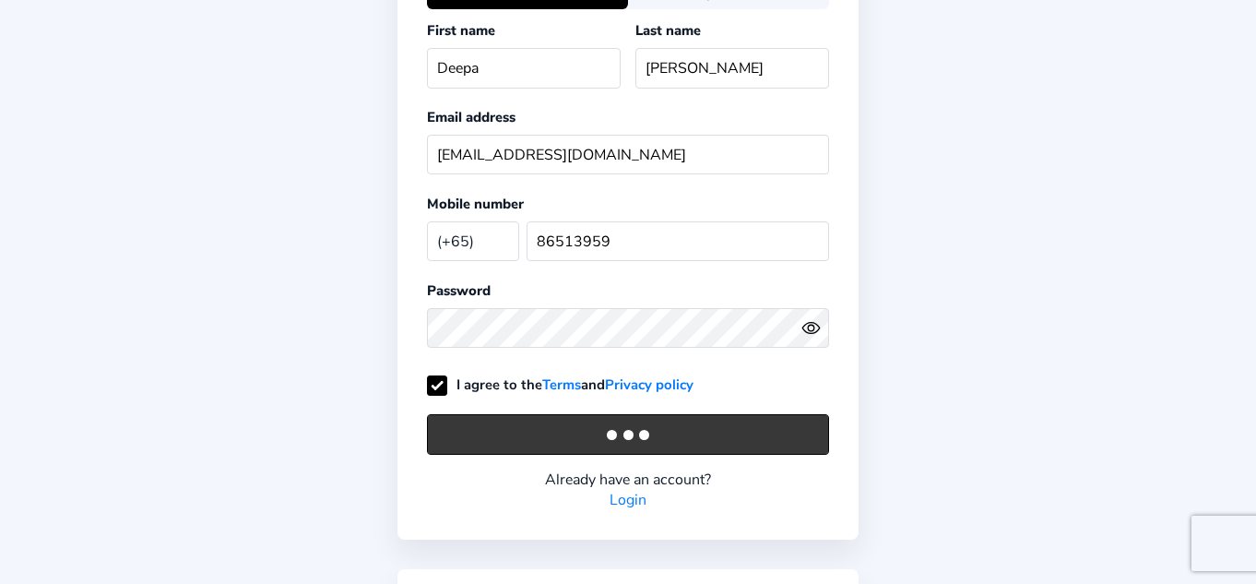
scroll to position [247, 0]
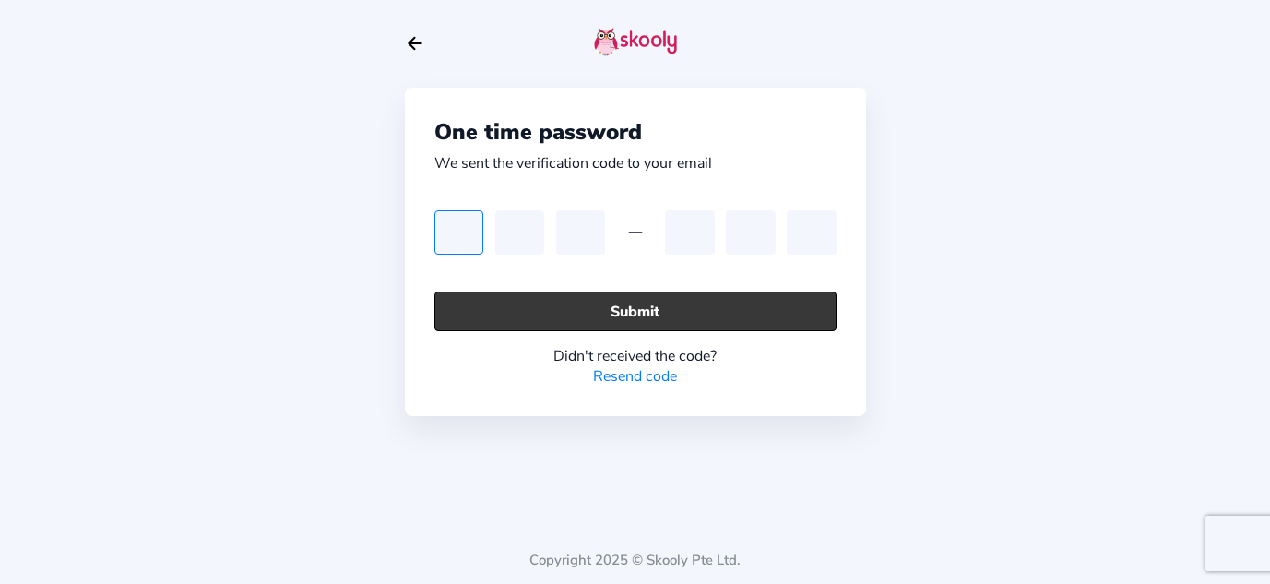
type input "4"
type input "2"
type input "9"
type input "2"
type input "1"
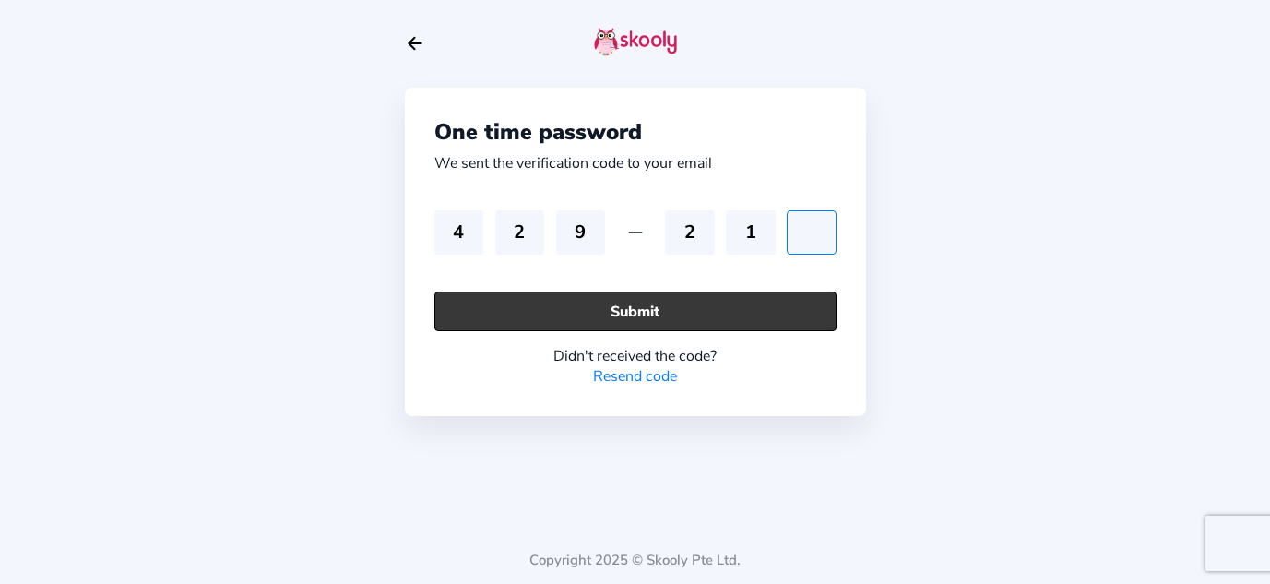
type input "4"
click at [606, 311] on button "Submit" at bounding box center [635, 311] width 402 height 40
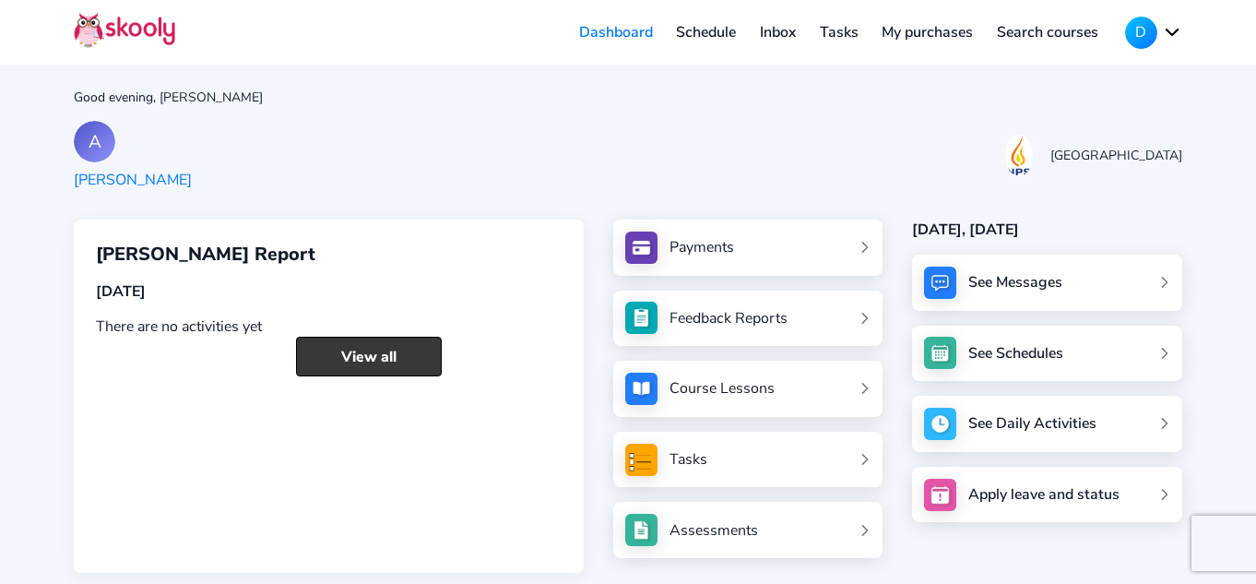
click at [347, 356] on link "View all" at bounding box center [369, 357] width 146 height 40
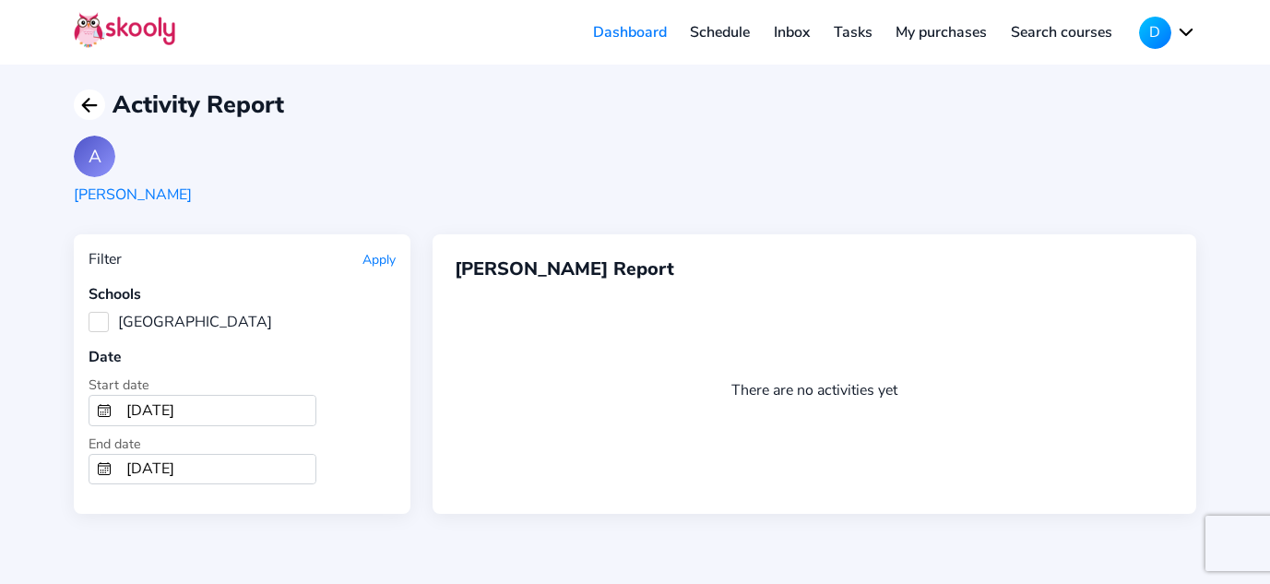
click at [89, 102] on icon "Arrow Back" at bounding box center [89, 105] width 22 height 22
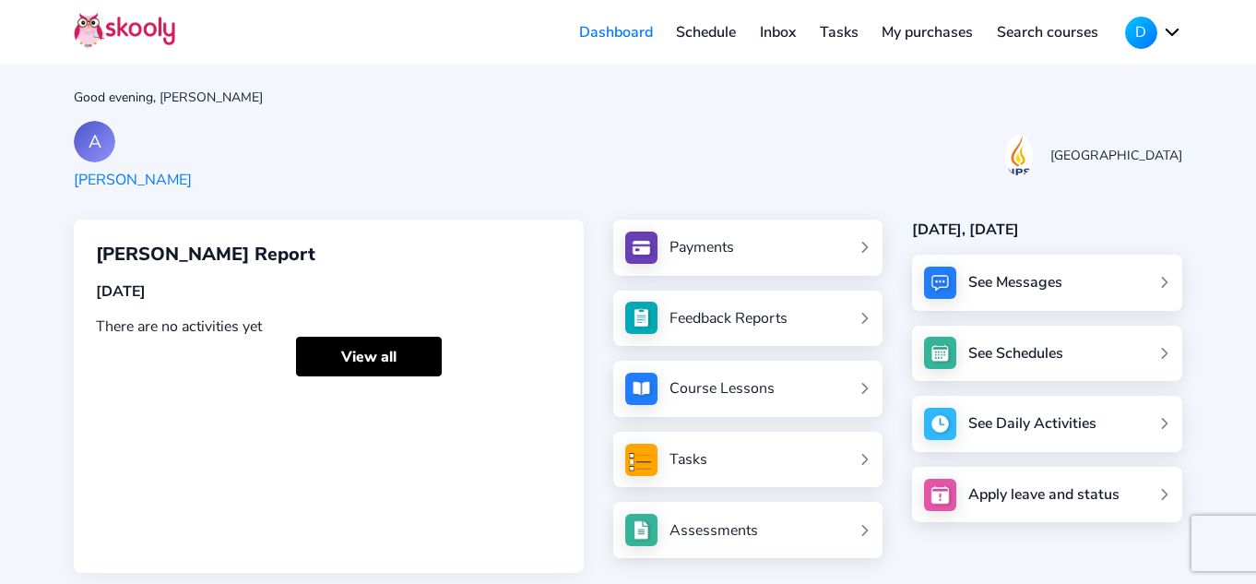
click at [898, 25] on link "My purchases" at bounding box center [927, 33] width 115 height 30
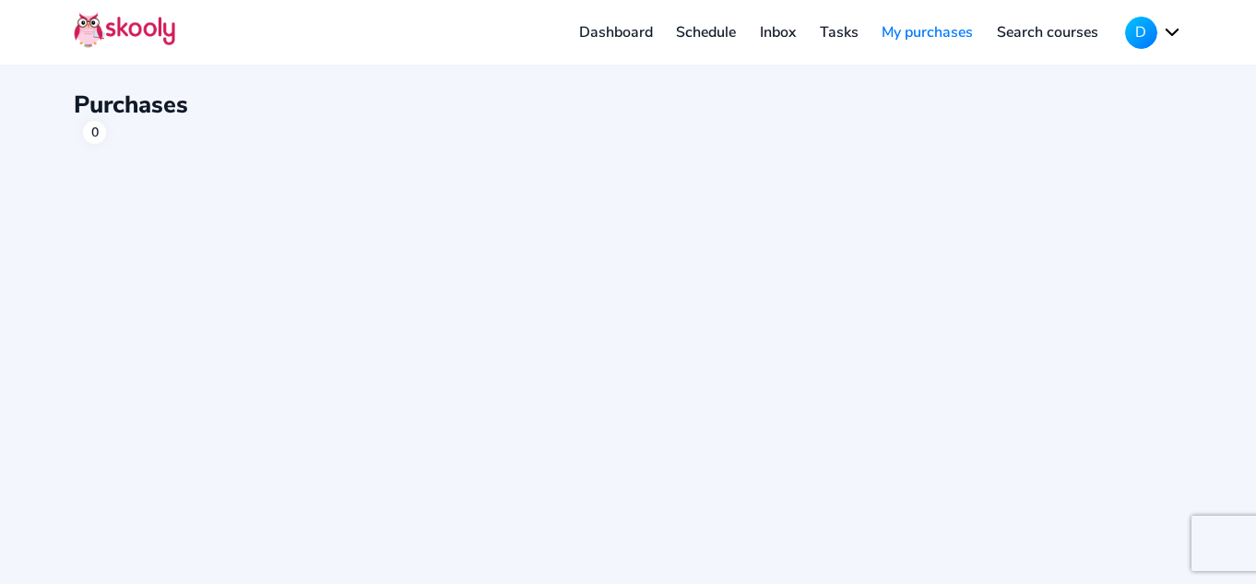
click at [834, 32] on link "Tasks" at bounding box center [839, 33] width 63 height 30
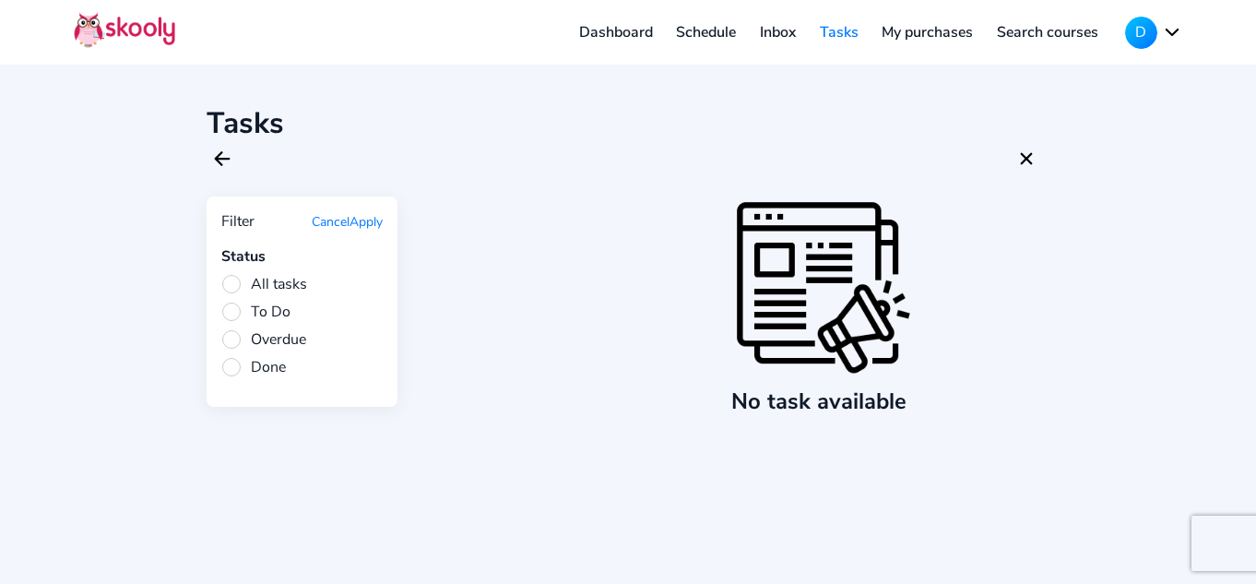
click at [790, 30] on link "Inbox" at bounding box center [778, 33] width 60 height 30
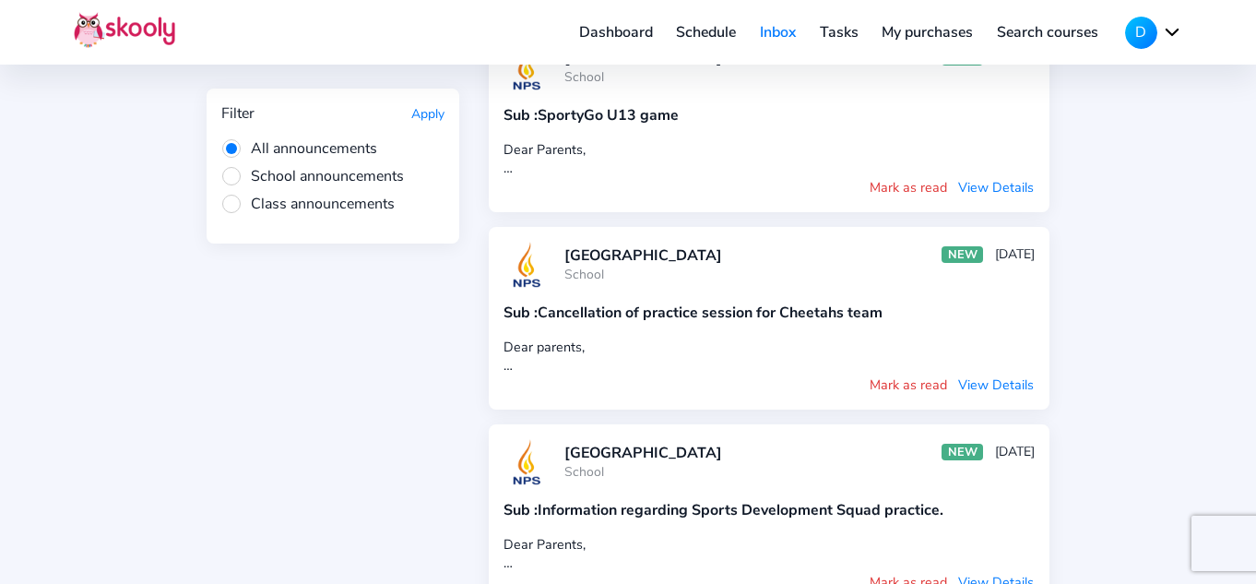
scroll to position [1107, 0]
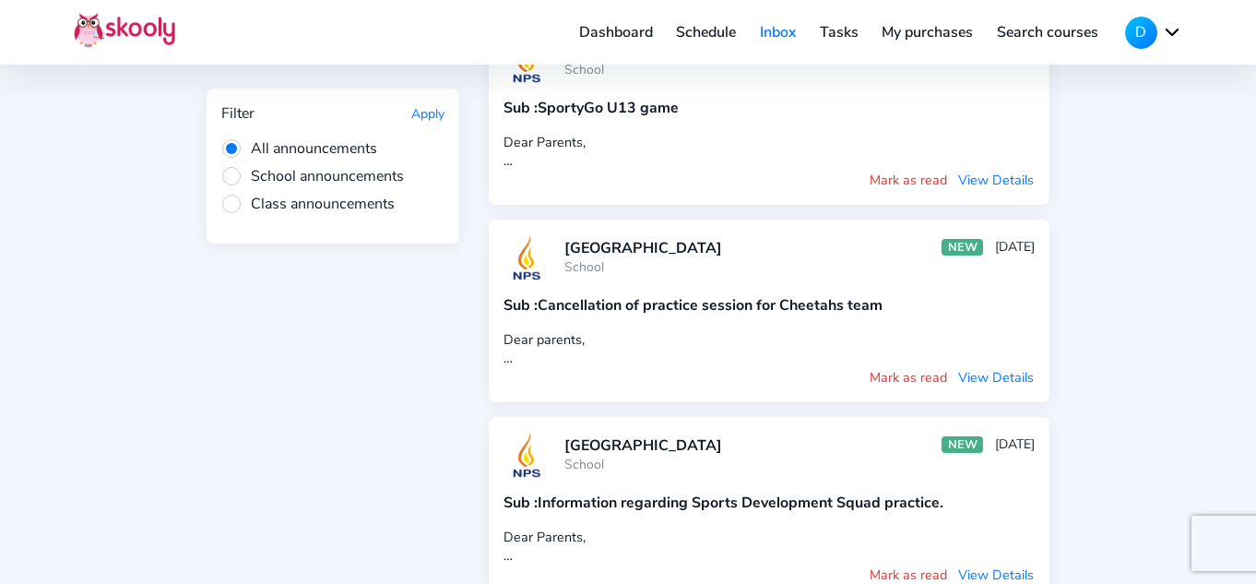
click at [972, 367] on button "View Details" at bounding box center [995, 377] width 77 height 20
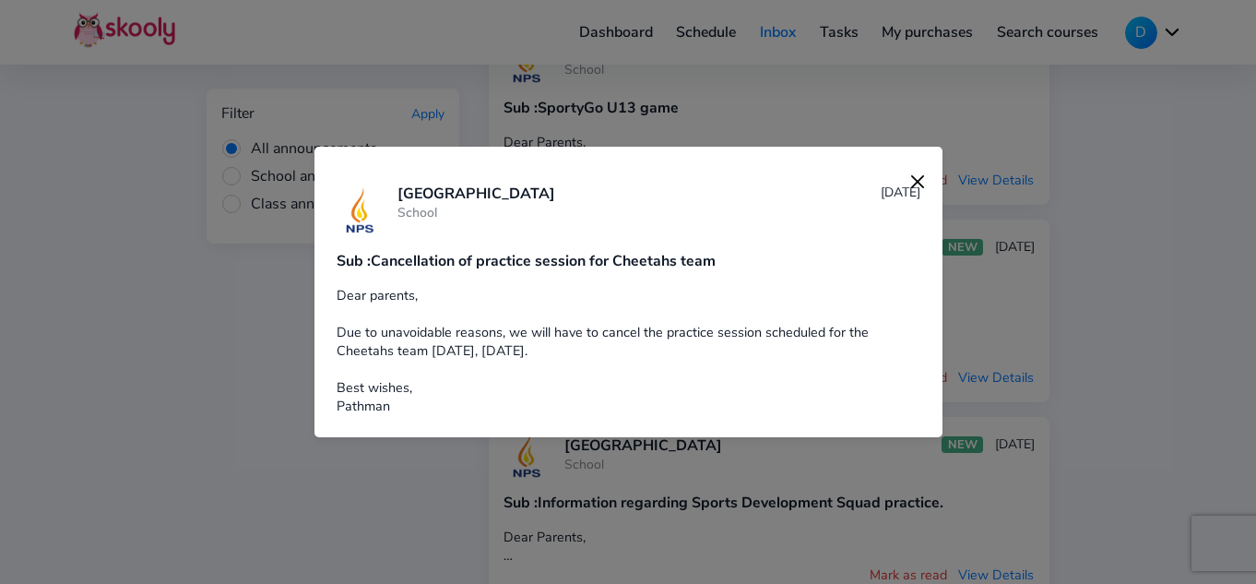
click at [905, 186] on img at bounding box center [918, 182] width 26 height 26
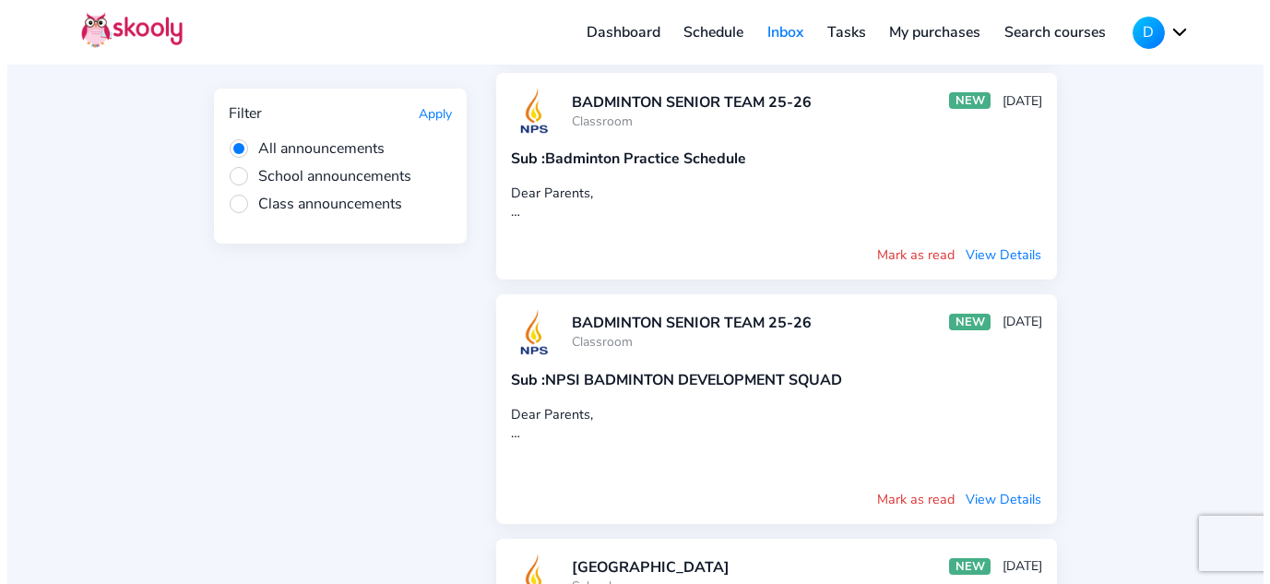
scroll to position [0, 0]
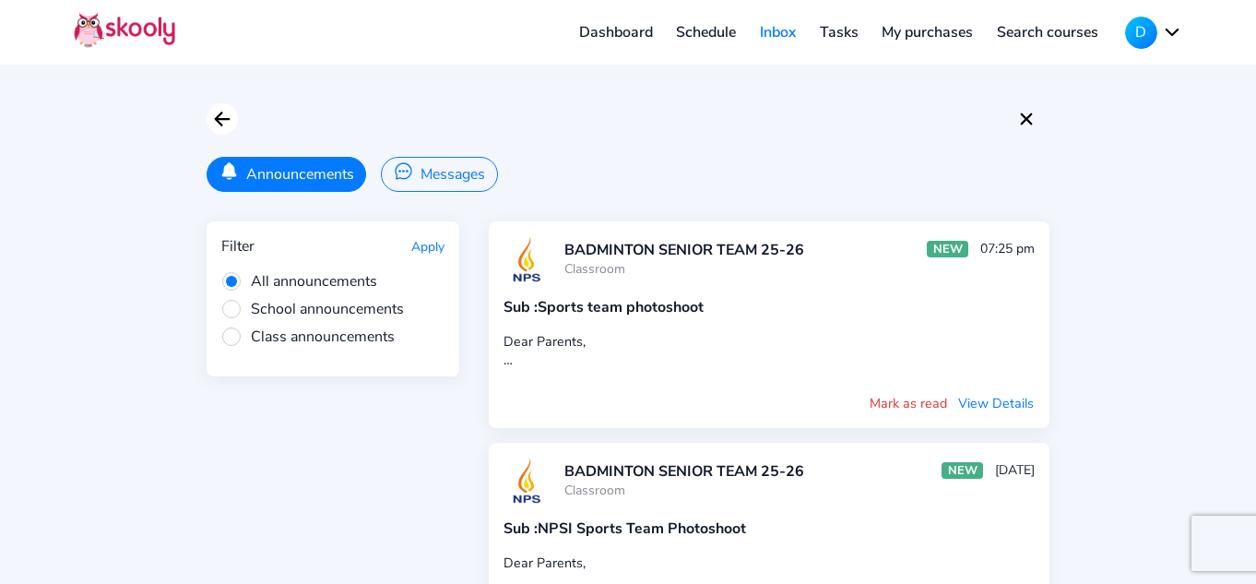
click at [234, 114] on button at bounding box center [222, 118] width 31 height 31
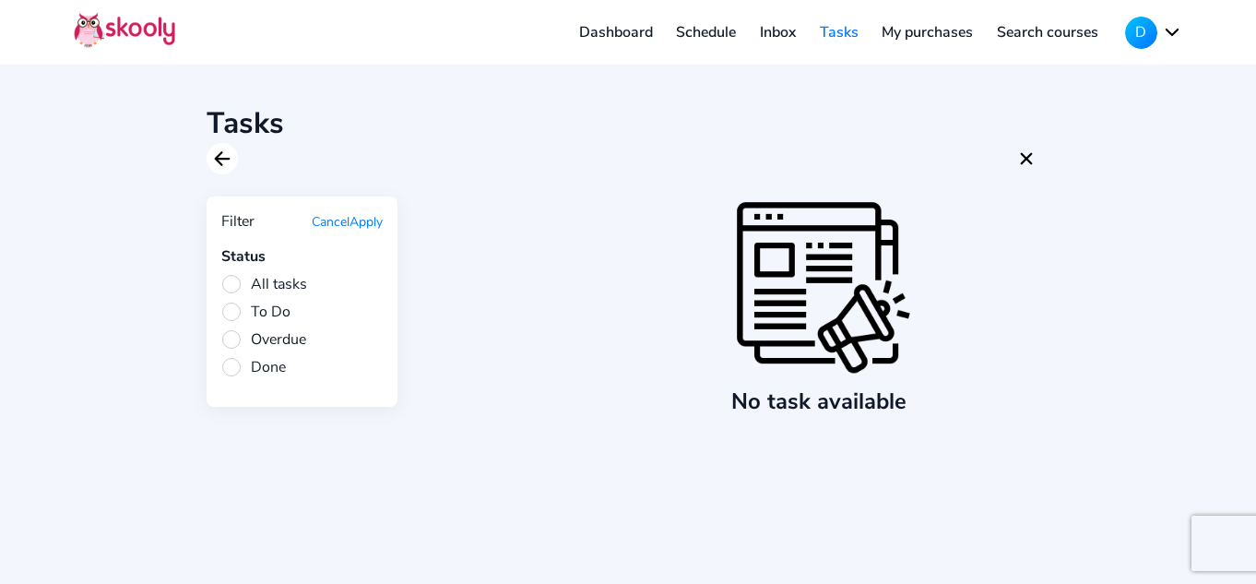
click at [223, 155] on icon "Arrow Back" at bounding box center [222, 159] width 22 height 22
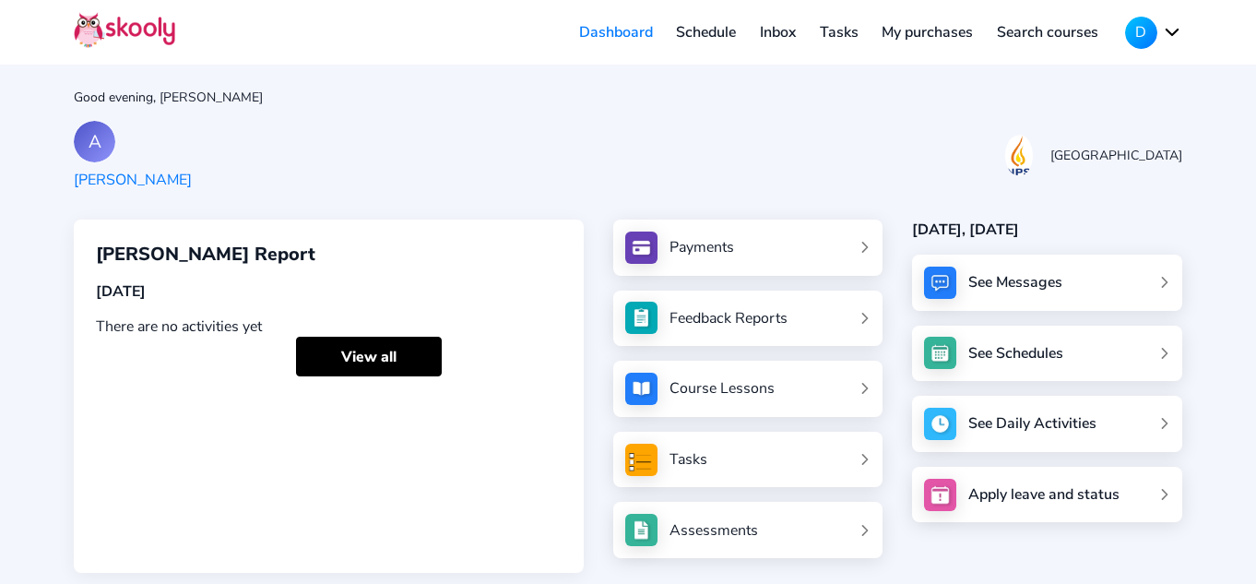
click at [1140, 22] on button "D" at bounding box center [1153, 33] width 57 height 32
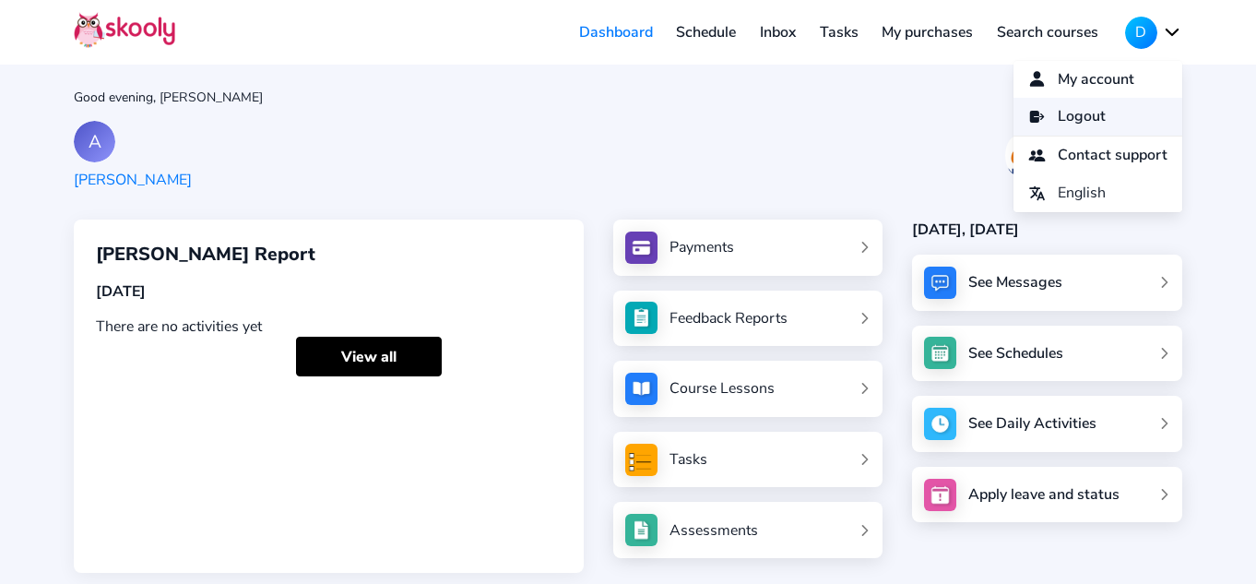
click at [1099, 105] on link "Logout" at bounding box center [1098, 117] width 169 height 38
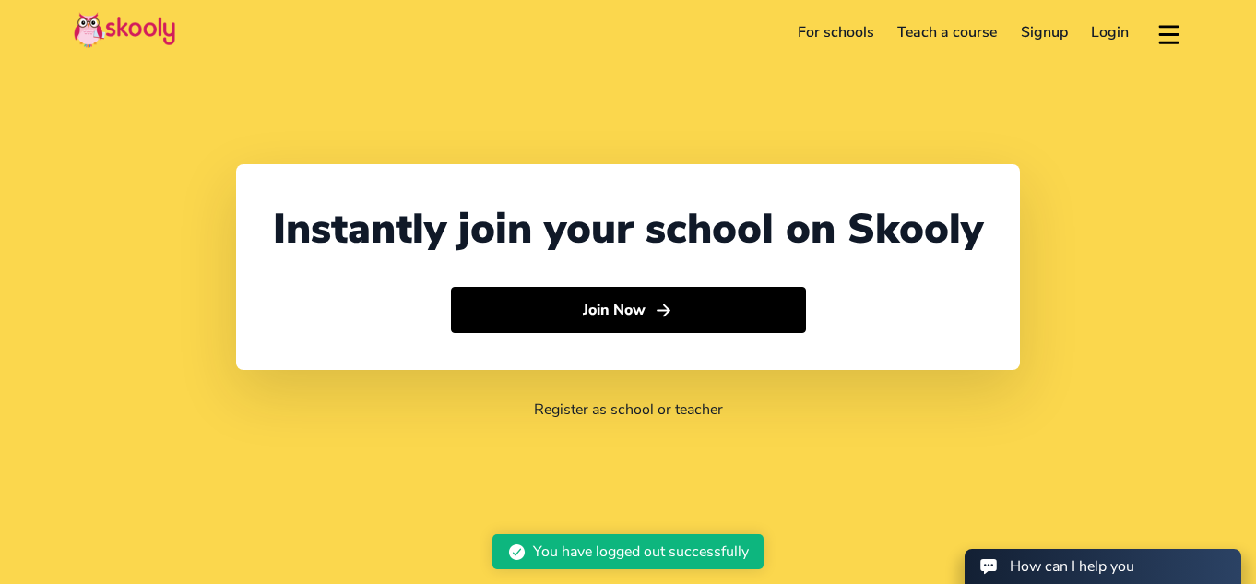
select select "65"
select select "[GEOGRAPHIC_DATA]"
select select "[GEOGRAPHIC_DATA]/[GEOGRAPHIC_DATA]"
click at [1040, 29] on link "Signup" at bounding box center [1044, 33] width 71 height 30
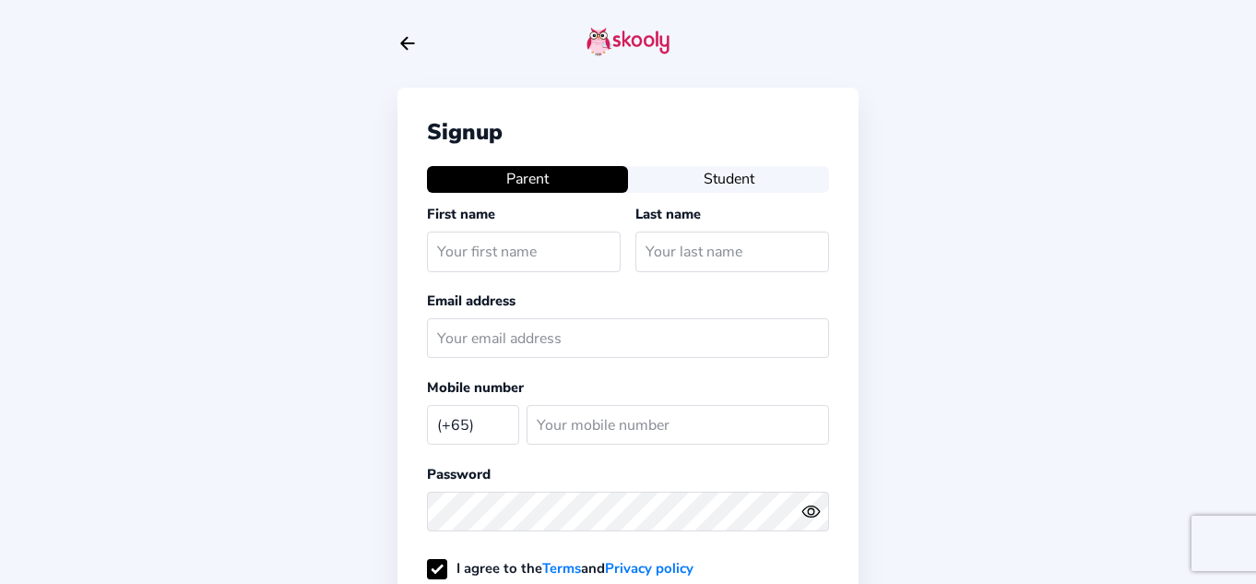
select select "SG"
click at [581, 239] on input "text" at bounding box center [524, 252] width 194 height 40
type input "v"
type input "[PERSON_NAME]"
click at [693, 261] on input "text" at bounding box center [733, 252] width 194 height 40
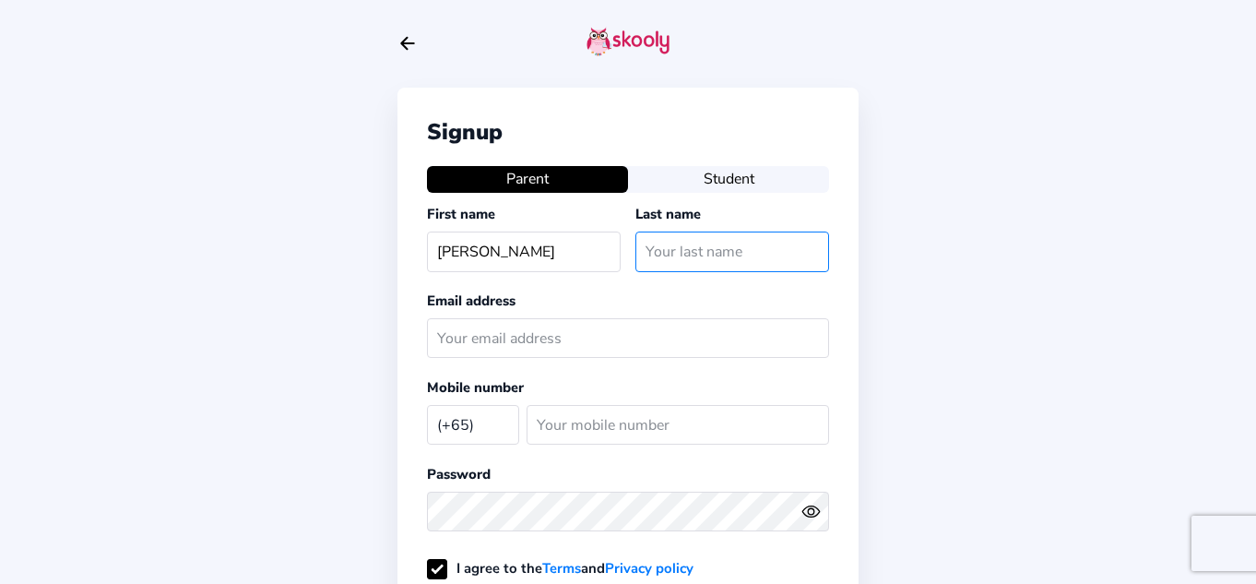
type input "[PERSON_NAME]"
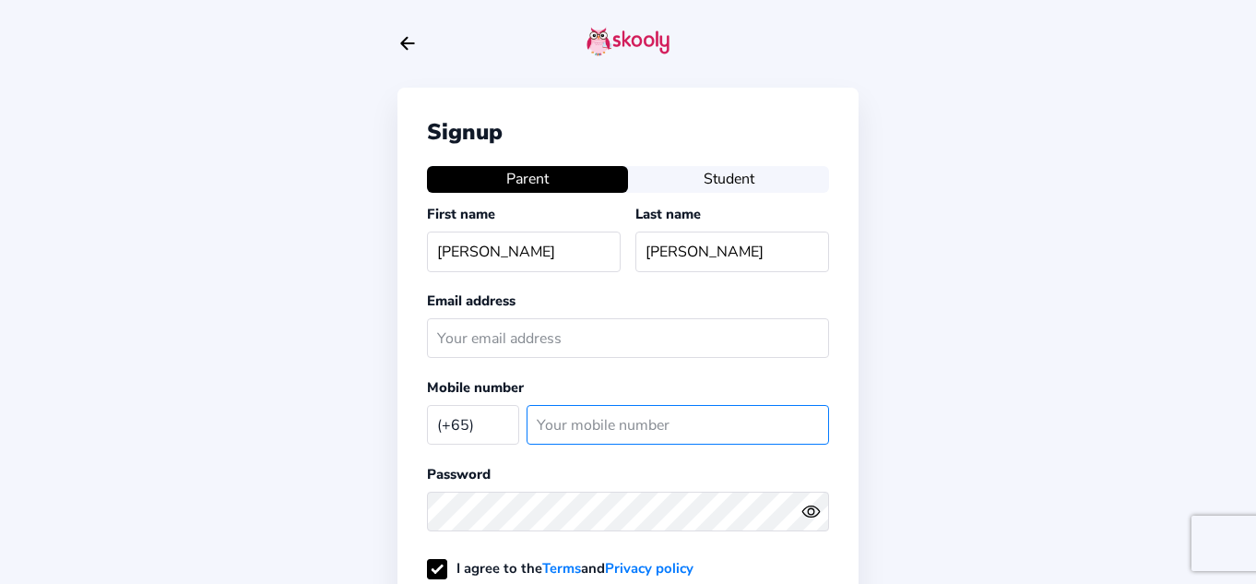
type input "86513959"
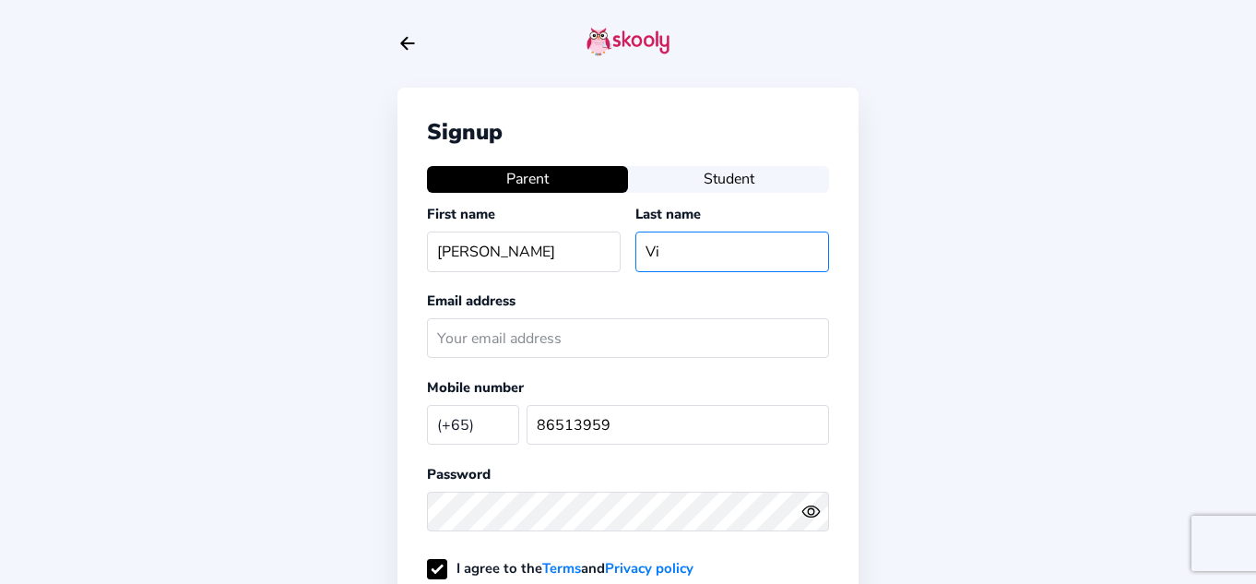
type input "V"
type input "A.C"
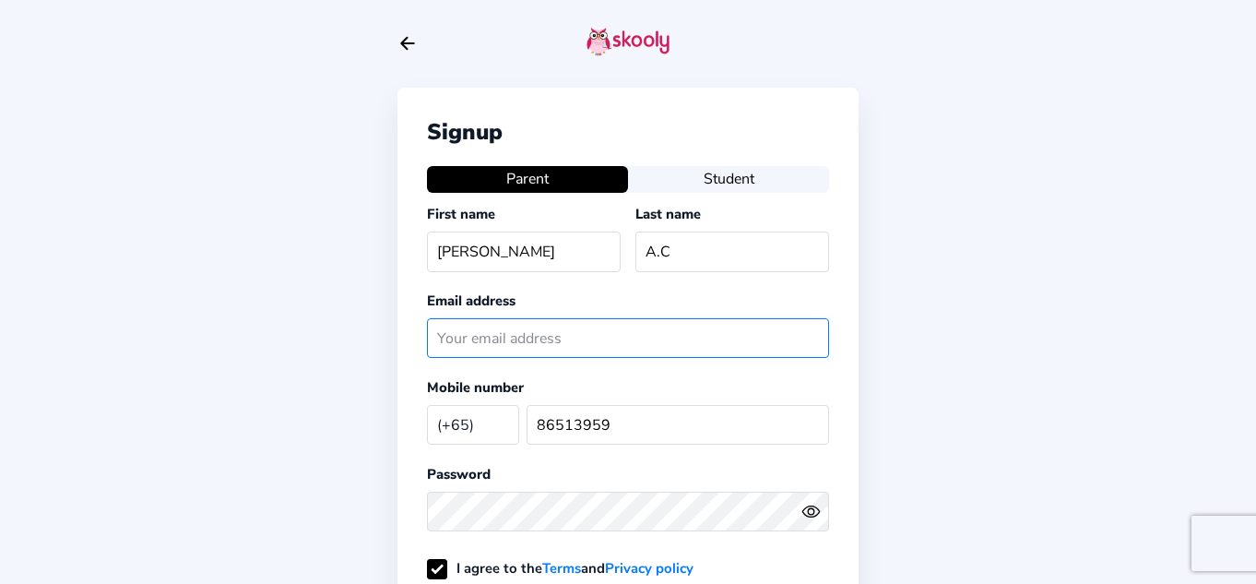
click at [623, 328] on input "text" at bounding box center [628, 338] width 402 height 40
type input "[EMAIL_ADDRESS][DOMAIN_NAME]"
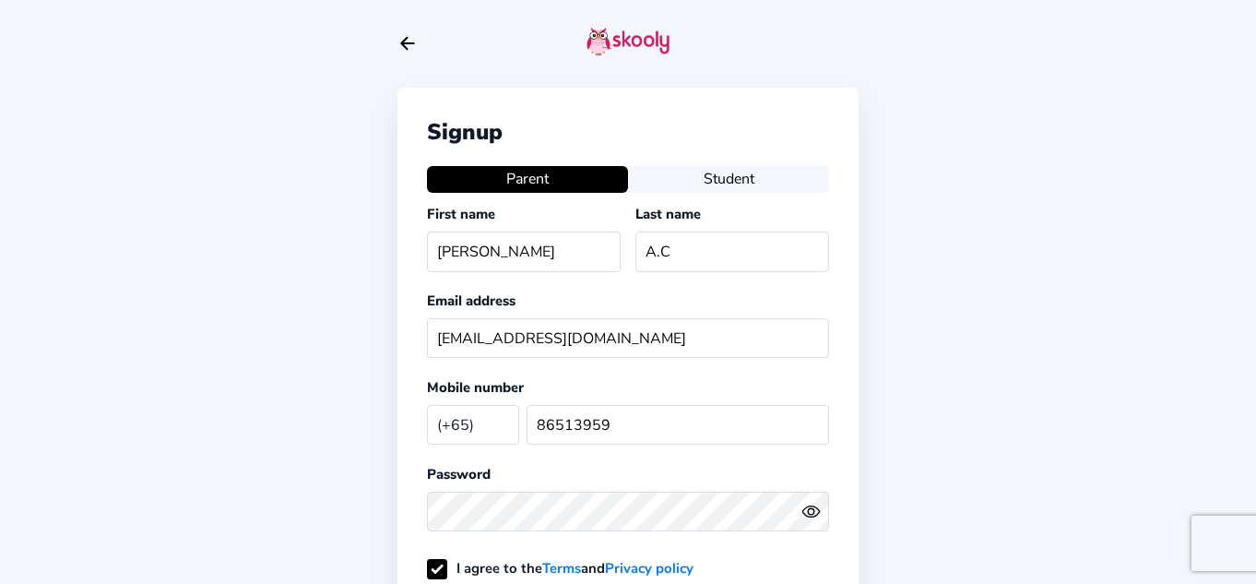
click at [613, 533] on div at bounding box center [628, 511] width 402 height 54
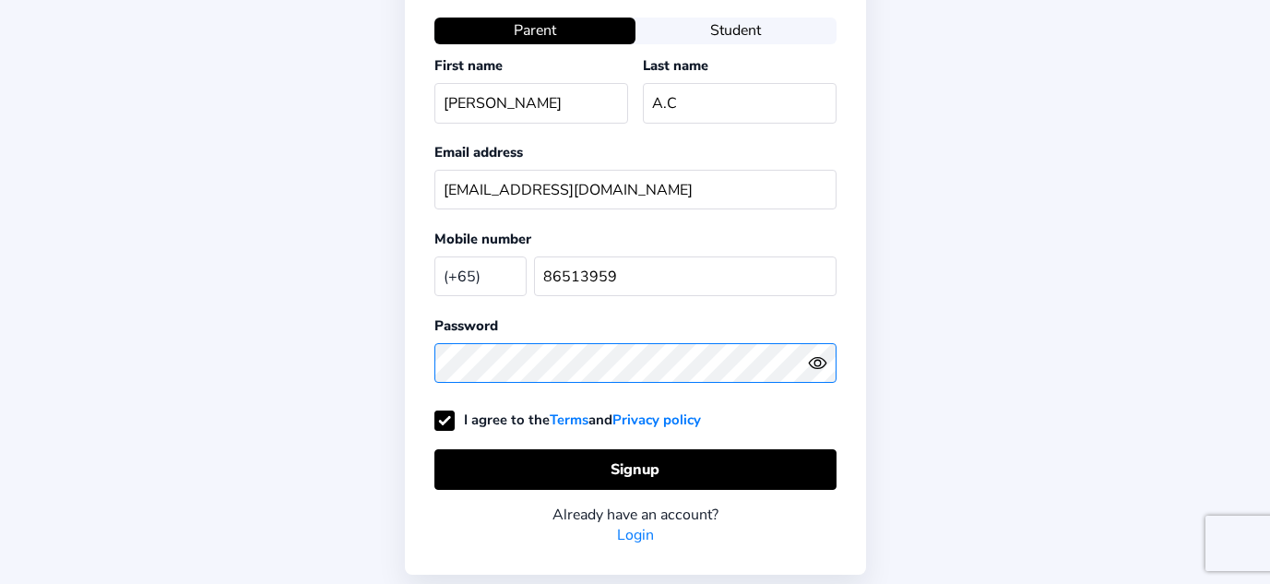
scroll to position [164, 0]
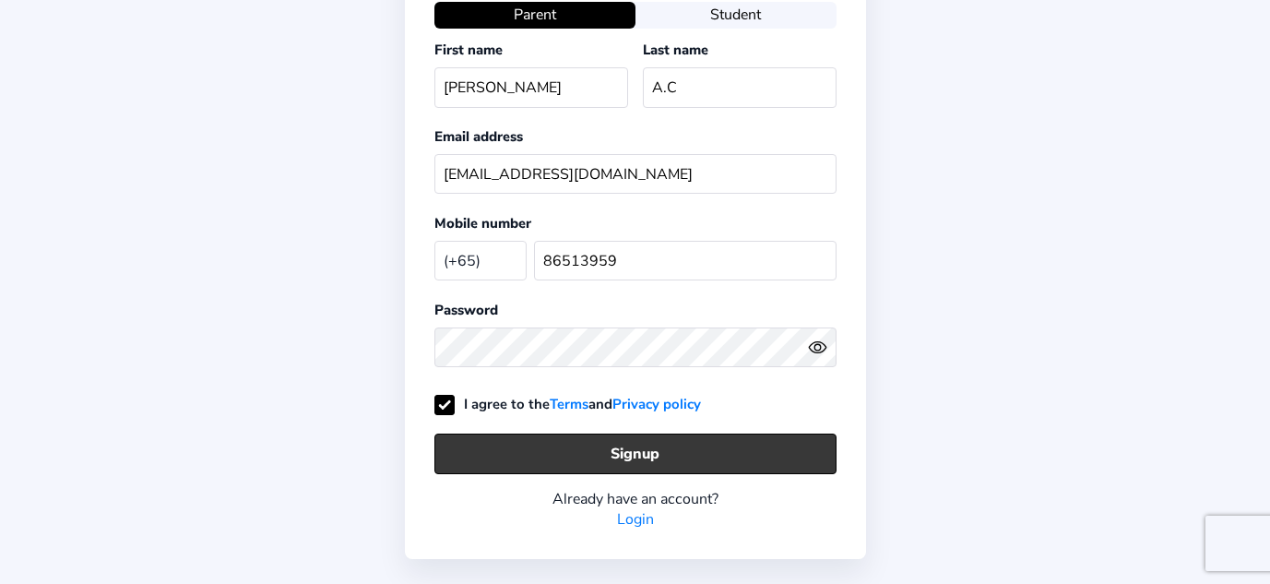
click at [625, 443] on button "Signup" at bounding box center [635, 454] width 402 height 40
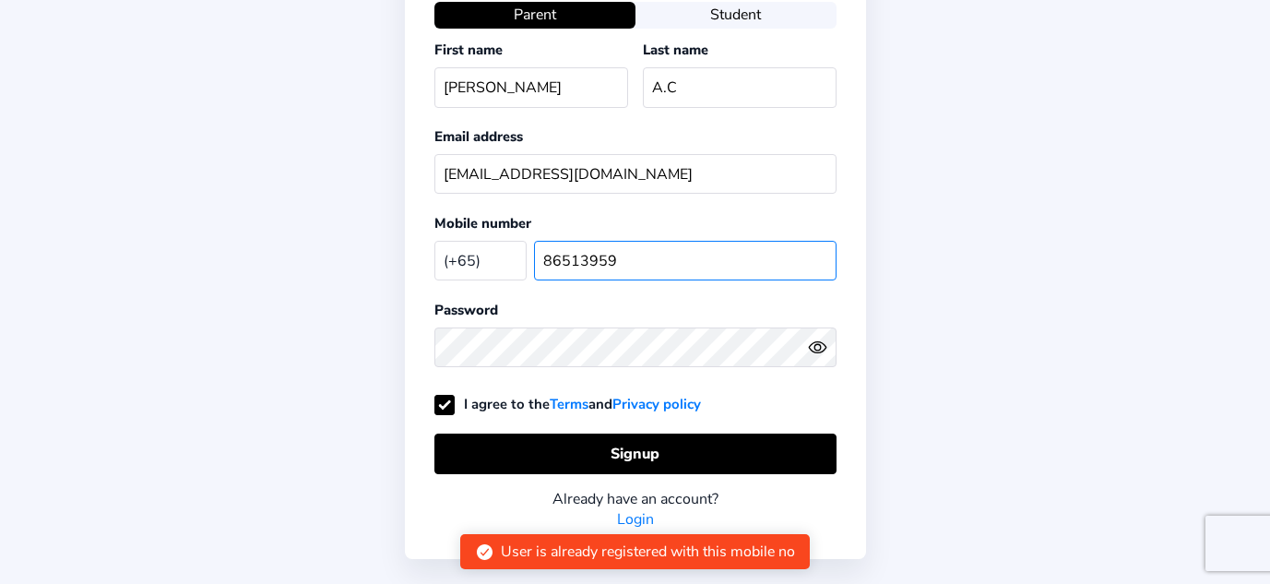
click at [643, 267] on input "86513959" at bounding box center [685, 261] width 303 height 40
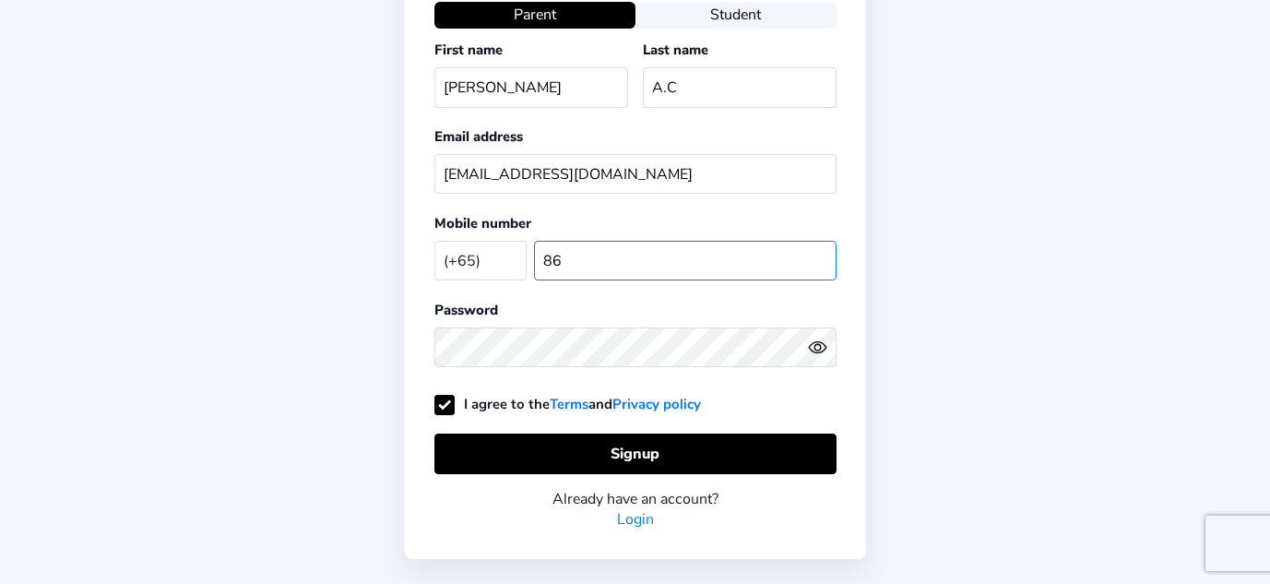
type input "8"
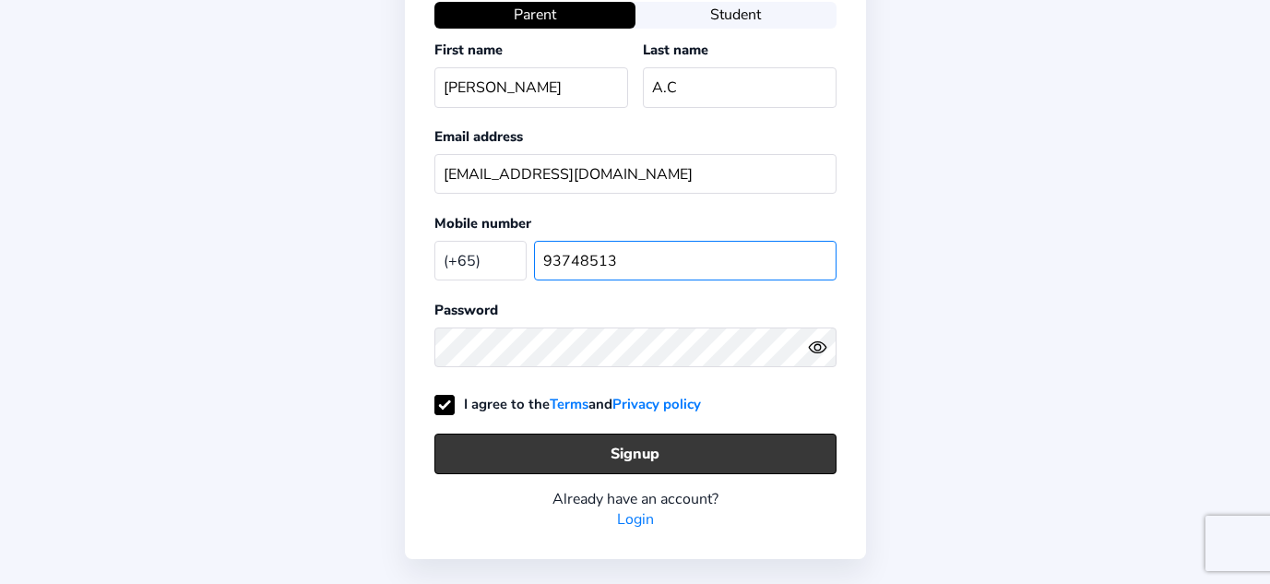
type input "93748513"
click at [606, 446] on button "Signup" at bounding box center [635, 454] width 402 height 40
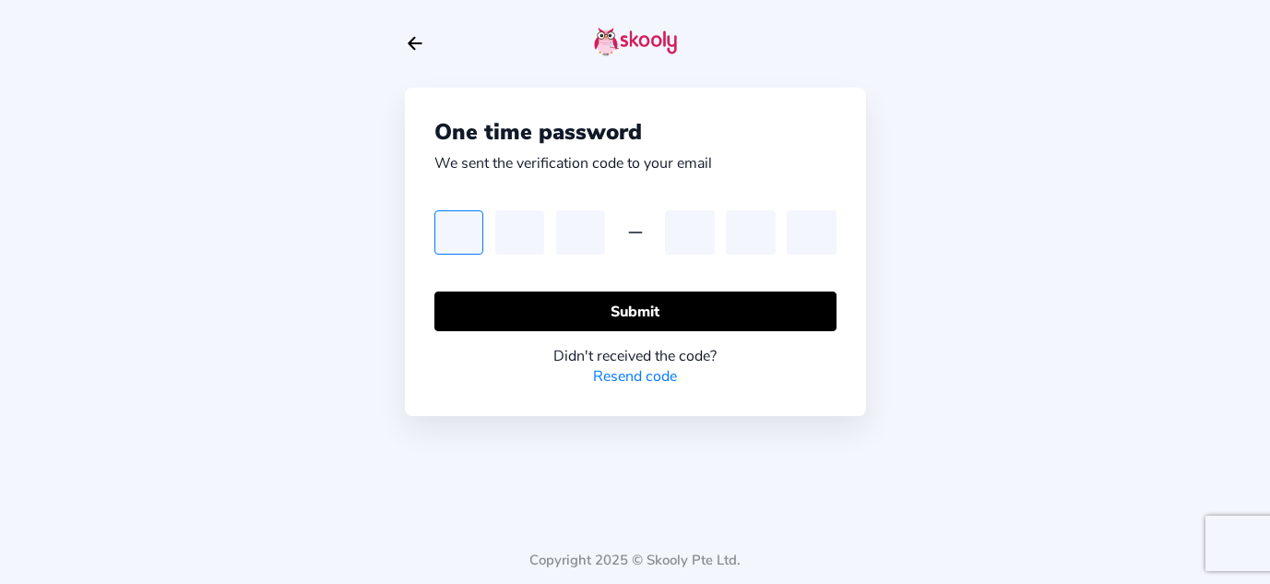
type input "0"
type input "7"
type input "6"
type input "1"
type input "4"
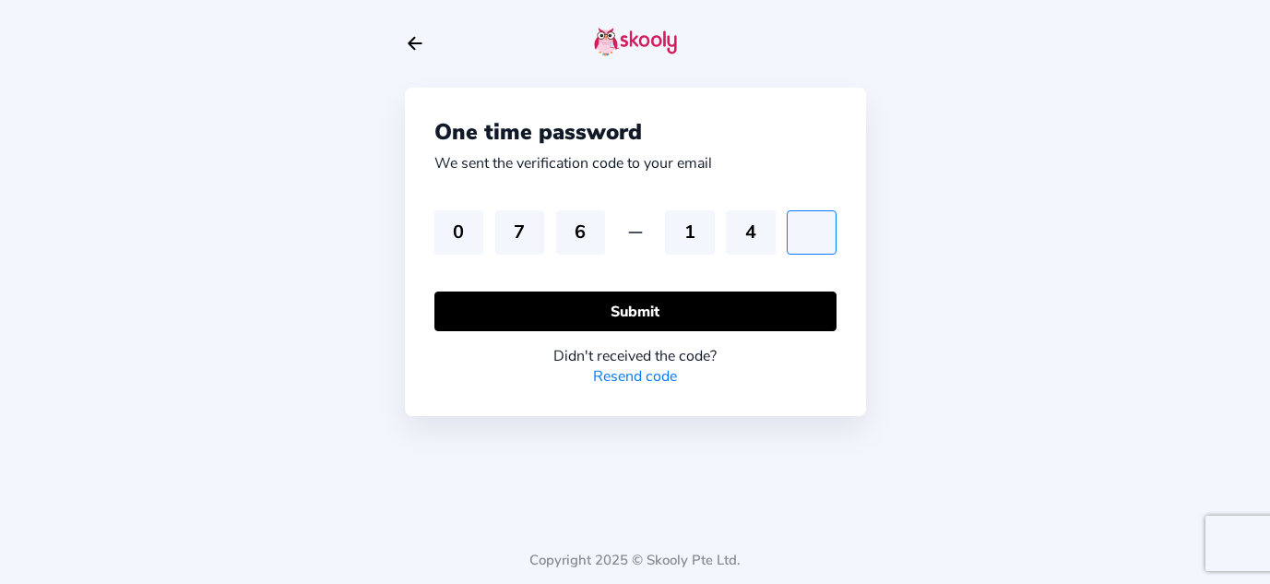
type input "8"
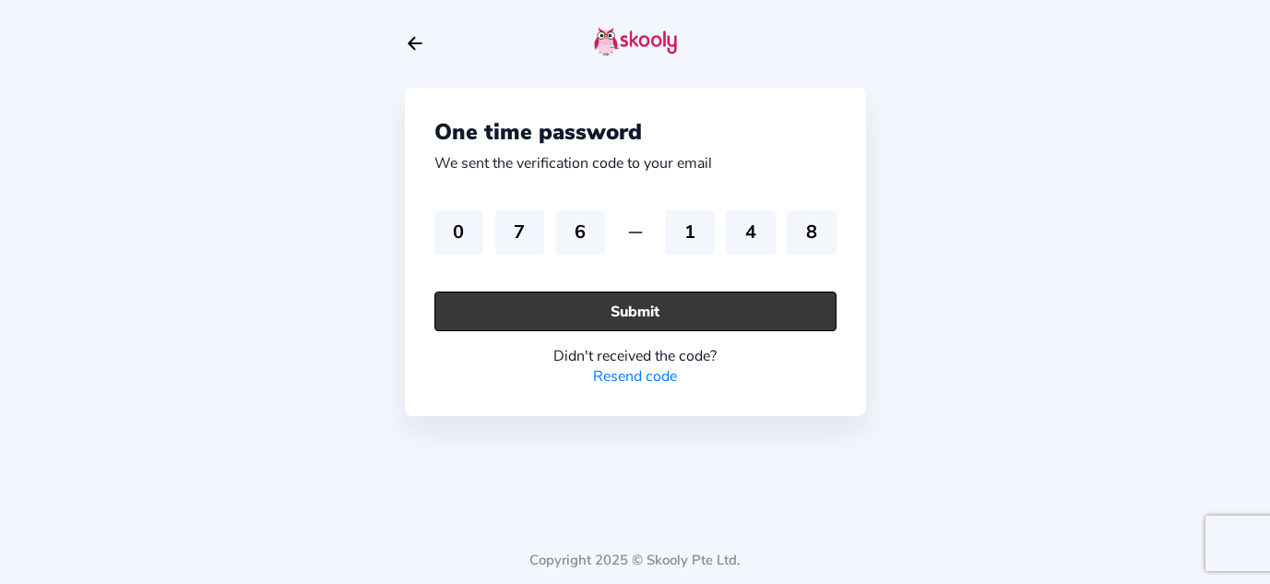
click at [557, 308] on button "Submit" at bounding box center [635, 311] width 402 height 40
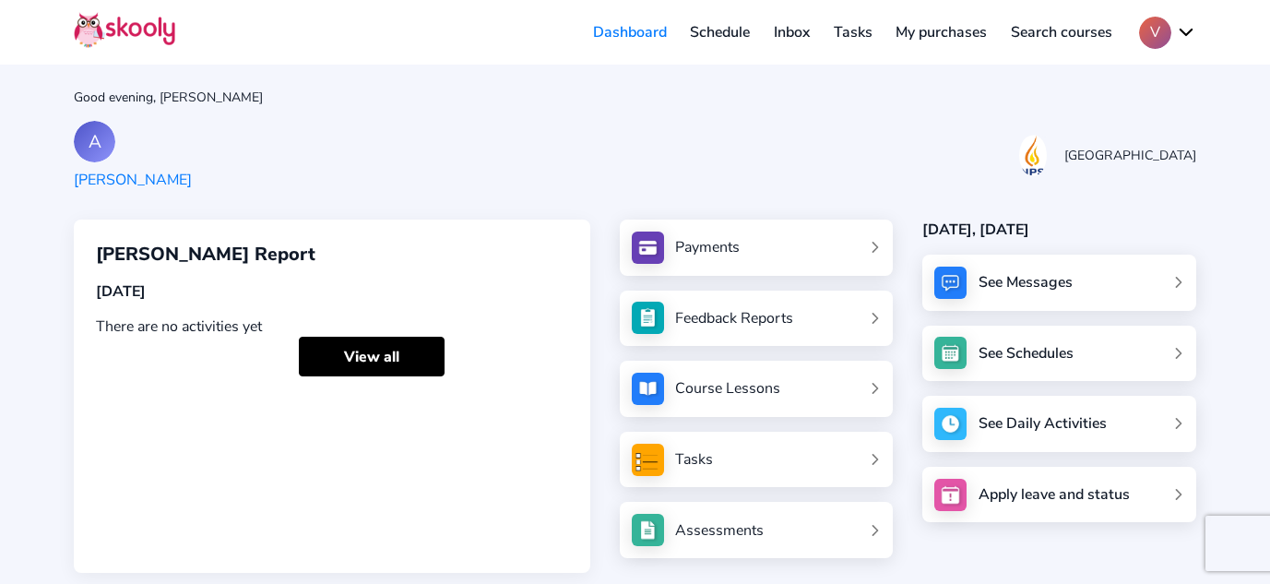
click at [755, 254] on link "Payments" at bounding box center [757, 248] width 250 height 32
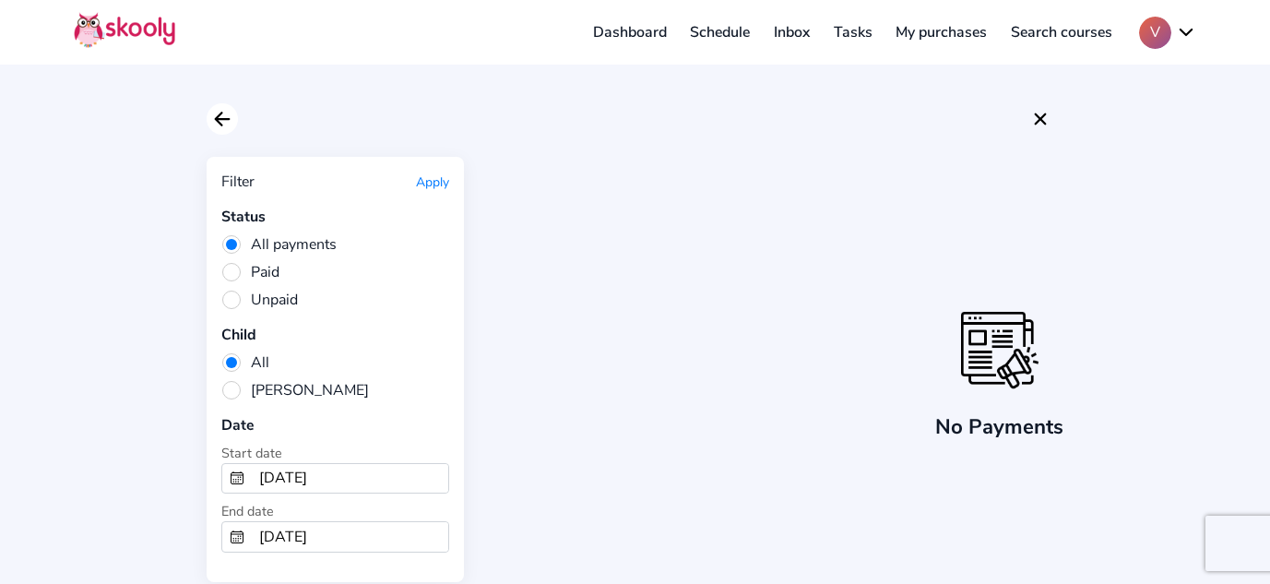
click at [229, 104] on button at bounding box center [222, 118] width 31 height 31
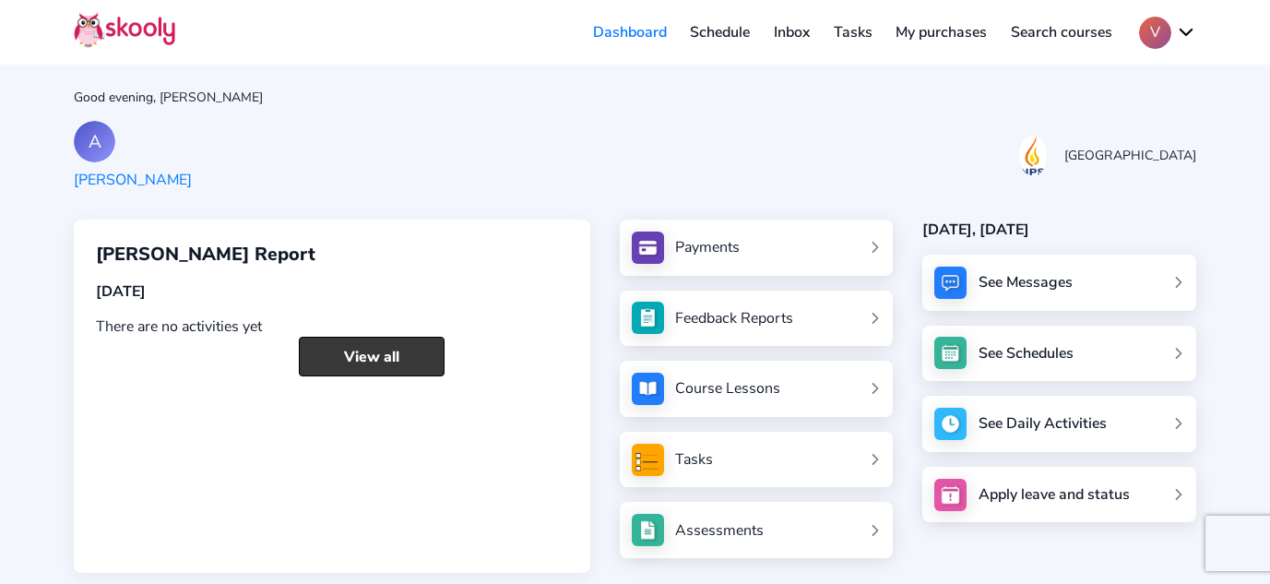
click at [315, 342] on link "View all" at bounding box center [372, 357] width 146 height 40
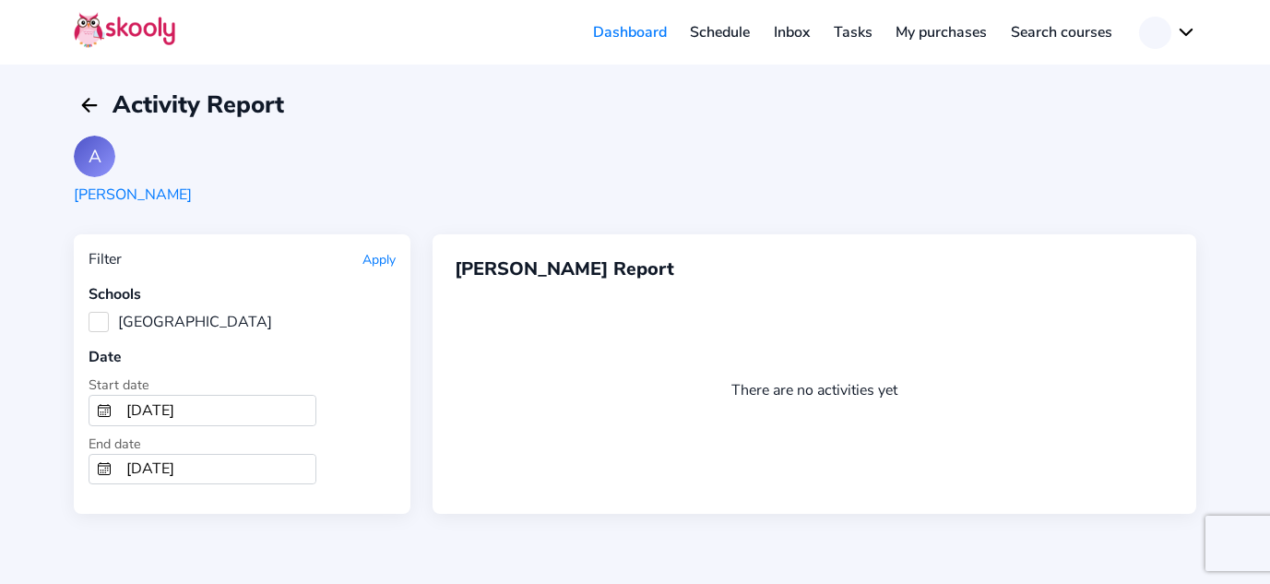
click at [315, 342] on div "Filter Apply Schools NPS International School Date Start date [DATE] End date […" at bounding box center [242, 373] width 337 height 279
click at [81, 100] on icon "Arrow Back" at bounding box center [89, 105] width 22 height 22
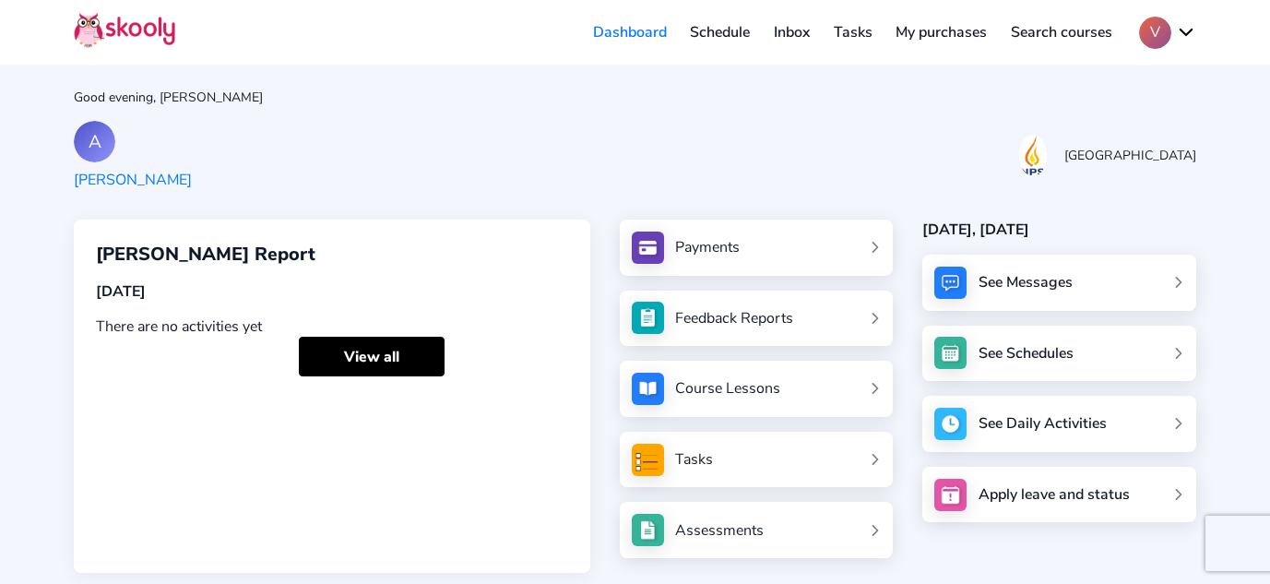
click at [745, 329] on link "Feedback Reports" at bounding box center [757, 318] width 250 height 32
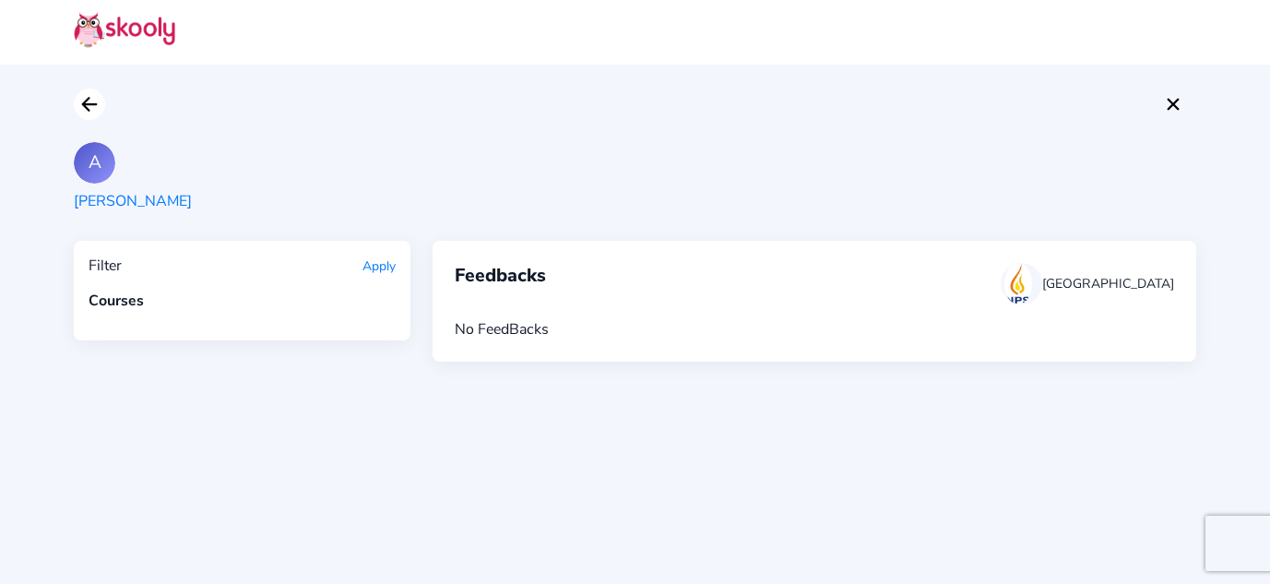
click at [76, 101] on button at bounding box center [89, 104] width 31 height 31
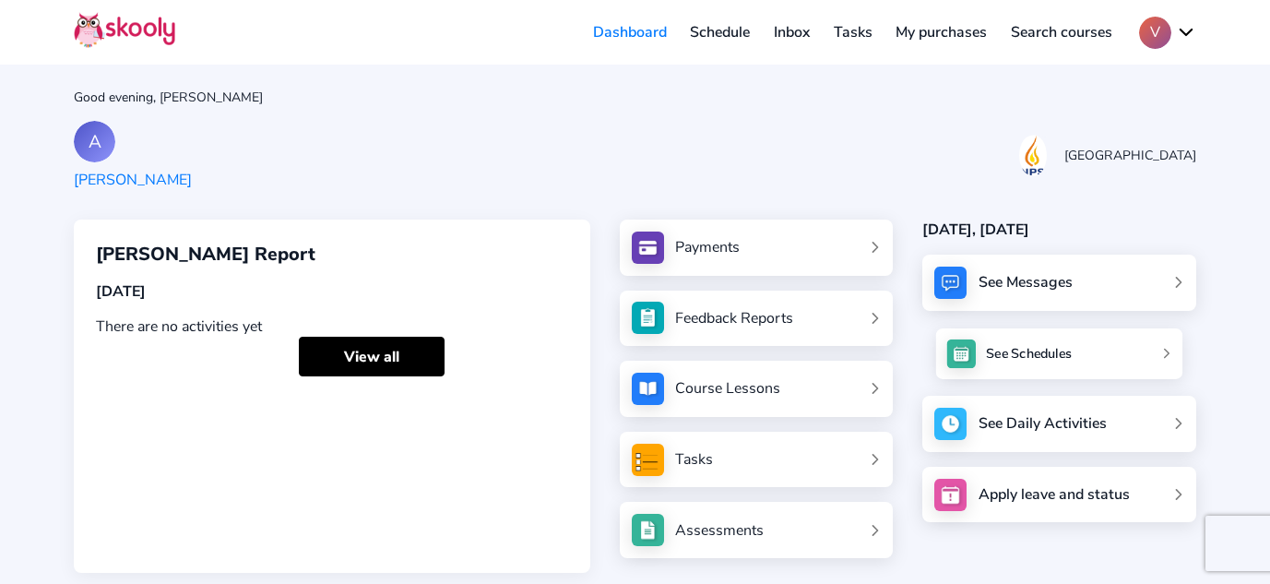
click at [1023, 361] on div "See Schedules" at bounding box center [1030, 353] width 86 height 18
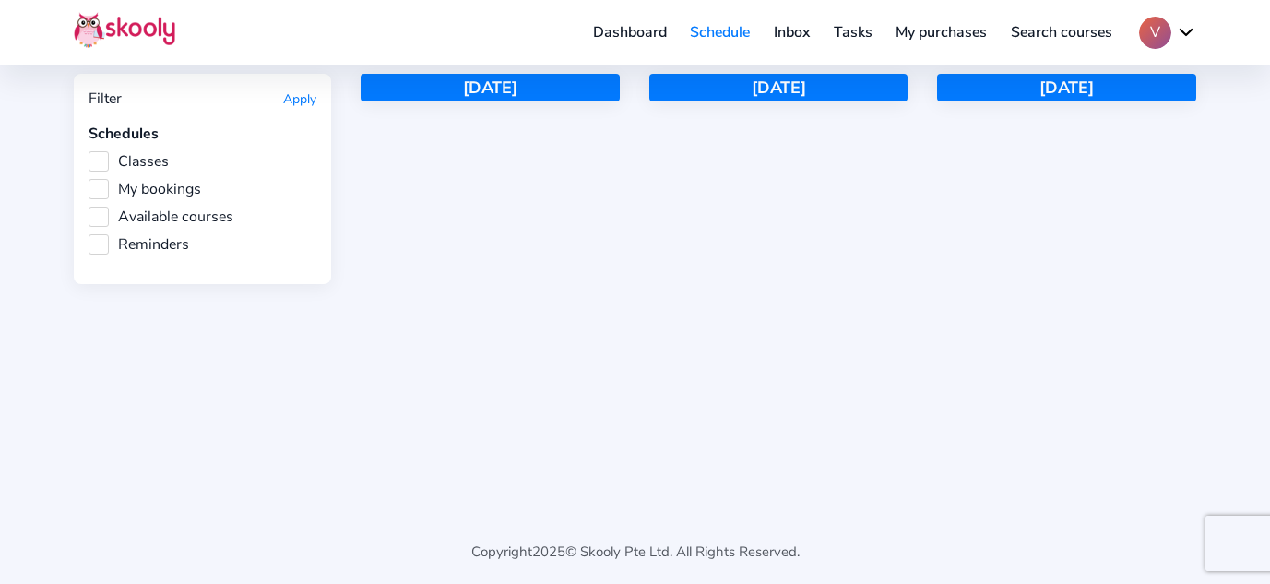
scroll to position [122, 0]
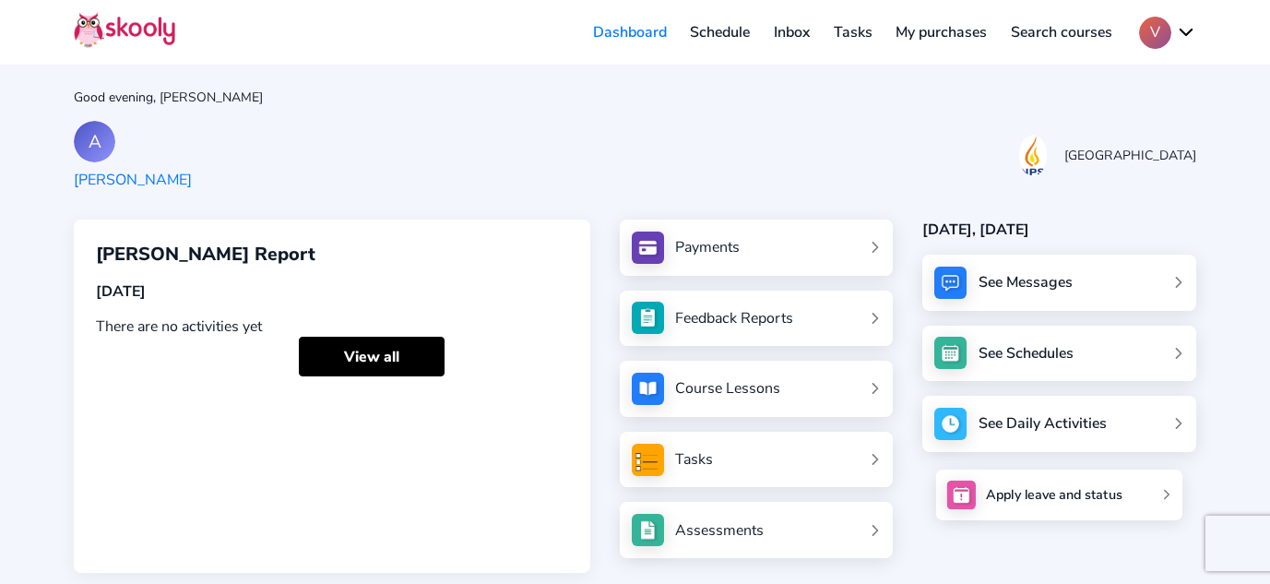
click at [1107, 481] on link "Apply leave and status" at bounding box center [1059, 494] width 246 height 51
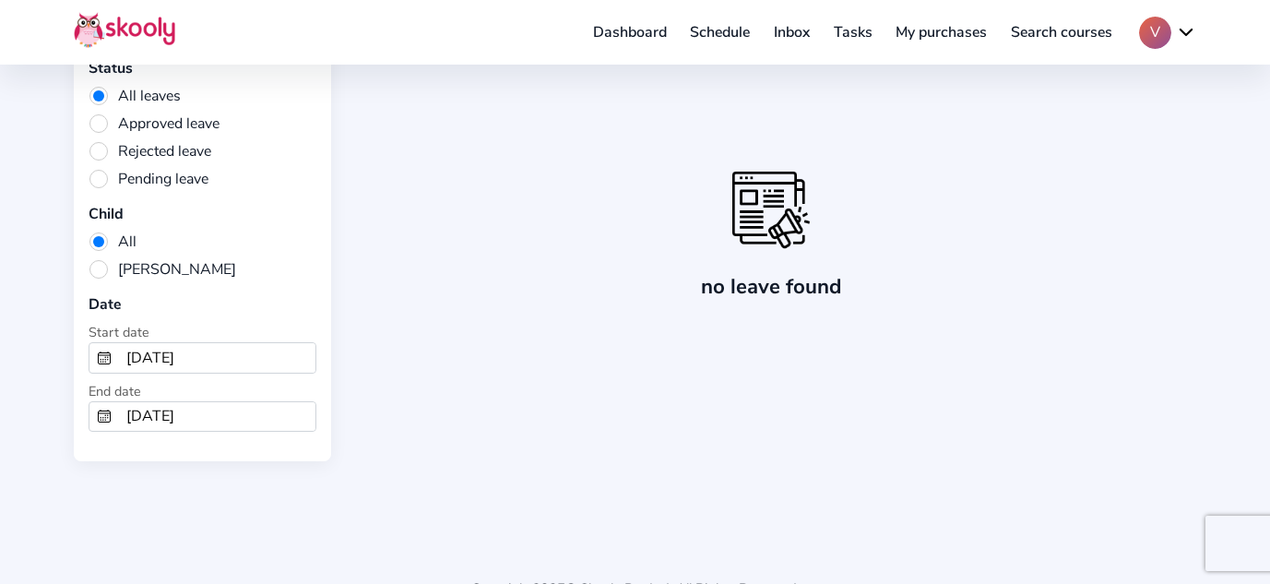
scroll to position [195, 0]
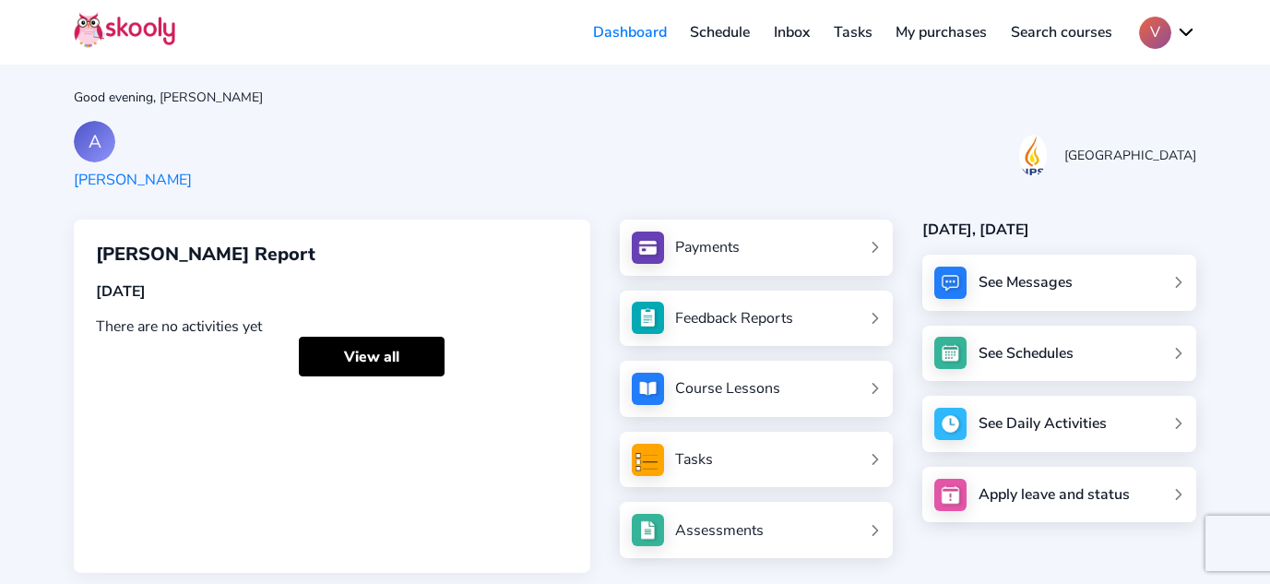
click at [660, 529] on img at bounding box center [648, 530] width 32 height 32
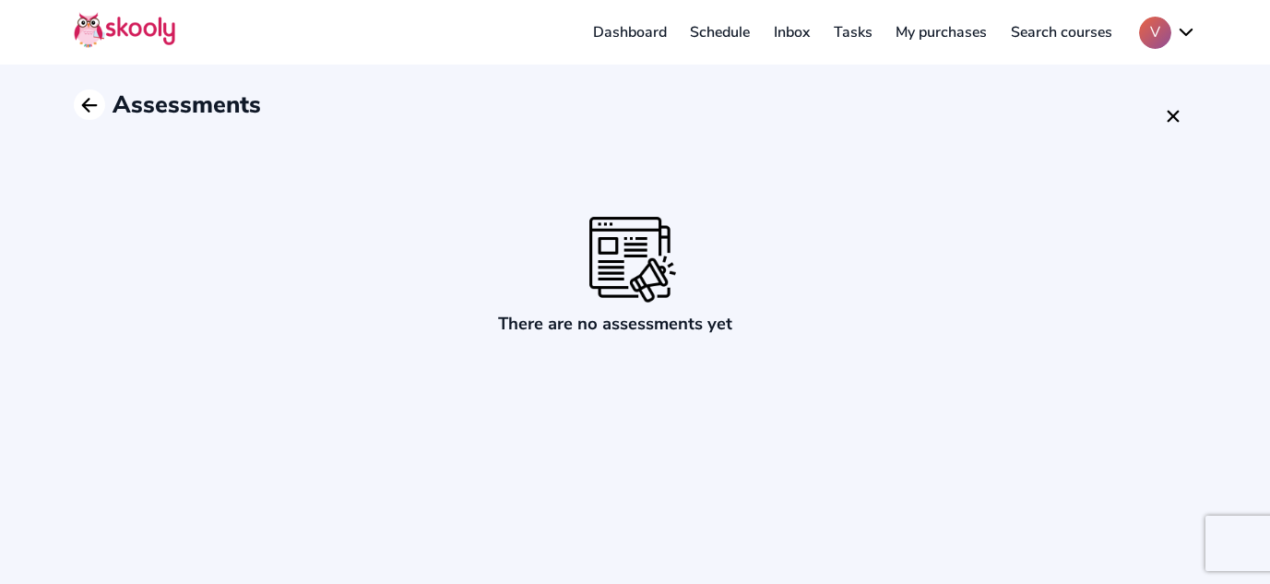
click at [91, 109] on icon "Arrow Back" at bounding box center [89, 105] width 22 height 22
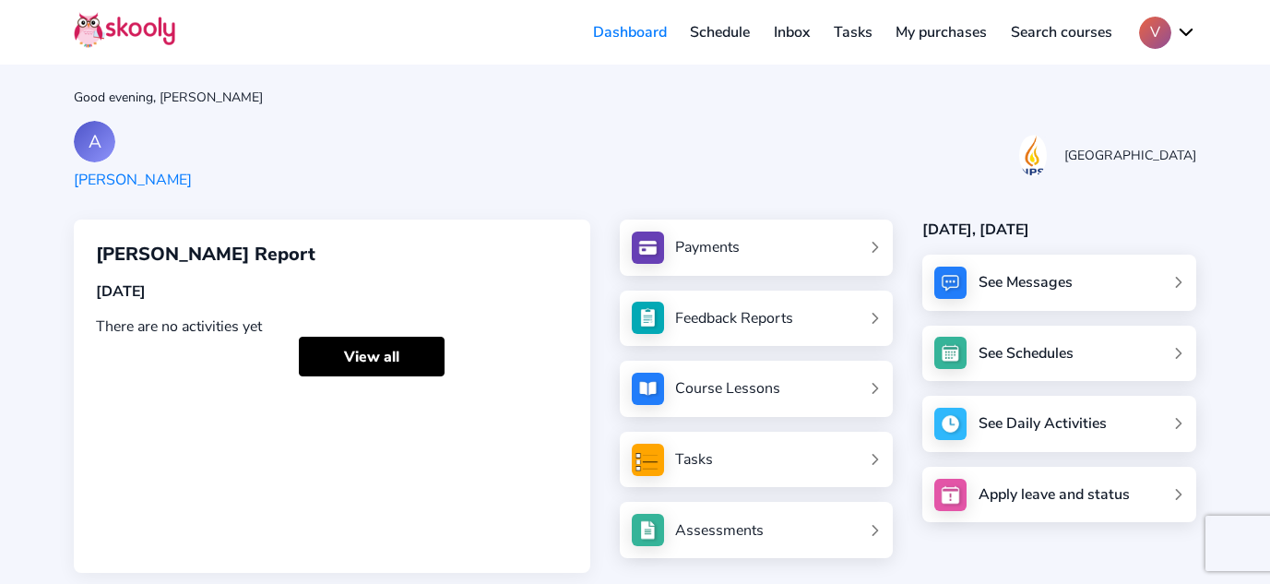
click at [808, 27] on link "Inbox" at bounding box center [792, 33] width 60 height 30
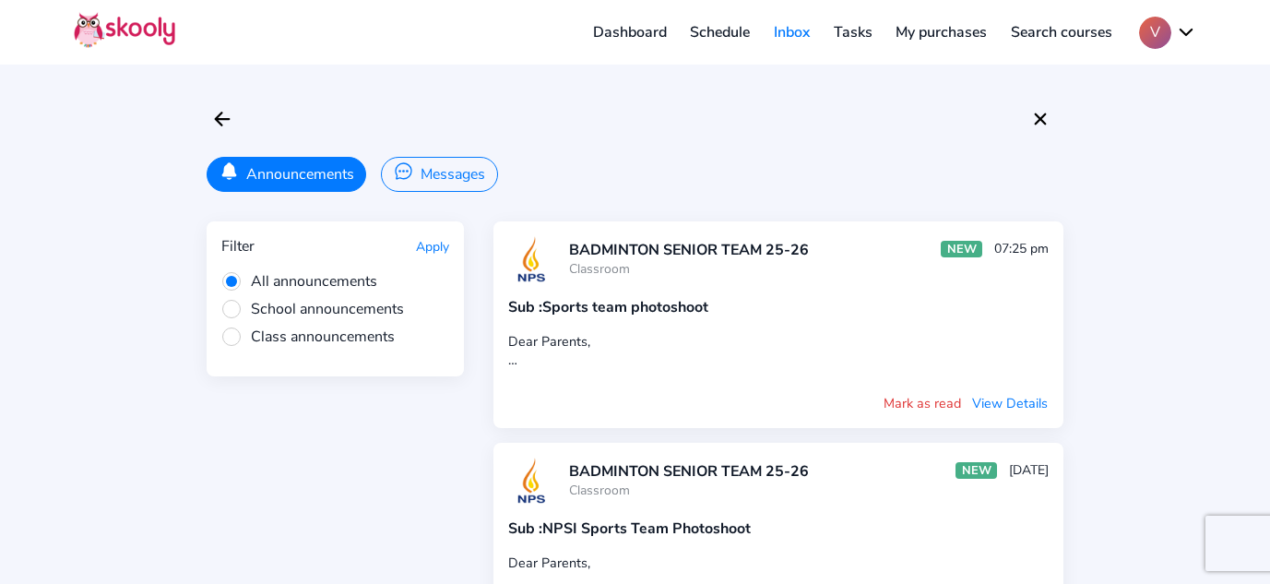
click at [697, 26] on link "Schedule" at bounding box center [721, 33] width 84 height 30
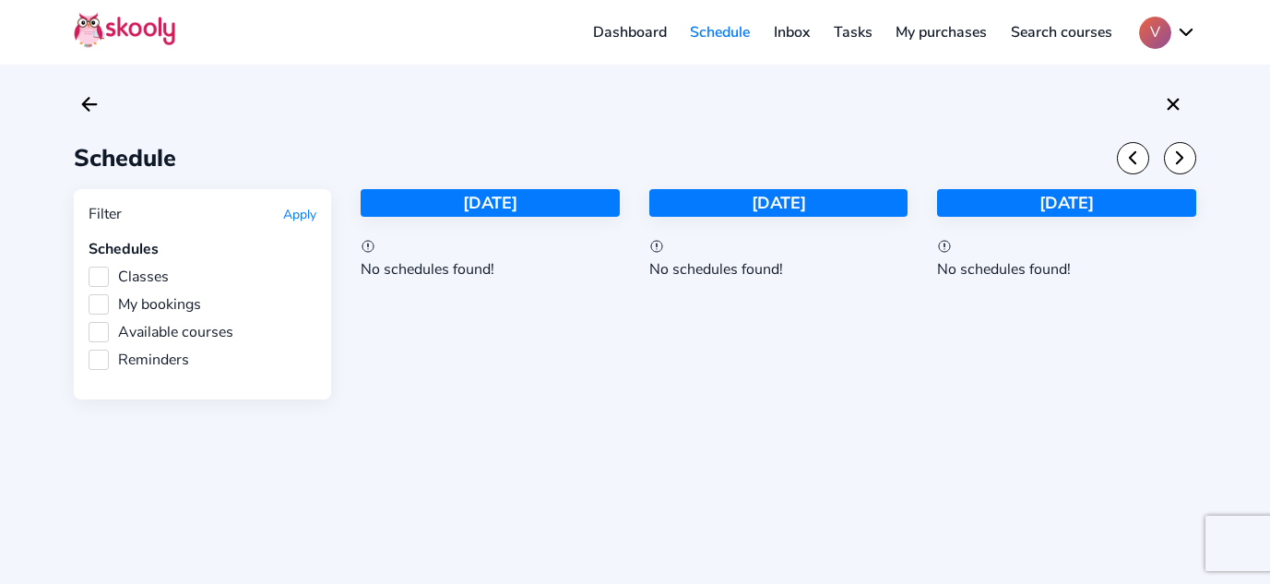
click at [1034, 48] on div "Dashboard Schedule Inbox Tasks My purchases Search courses V My account Logout …" at bounding box center [881, 33] width 630 height 32
click at [1034, 34] on link "Search courses" at bounding box center [1061, 33] width 125 height 30
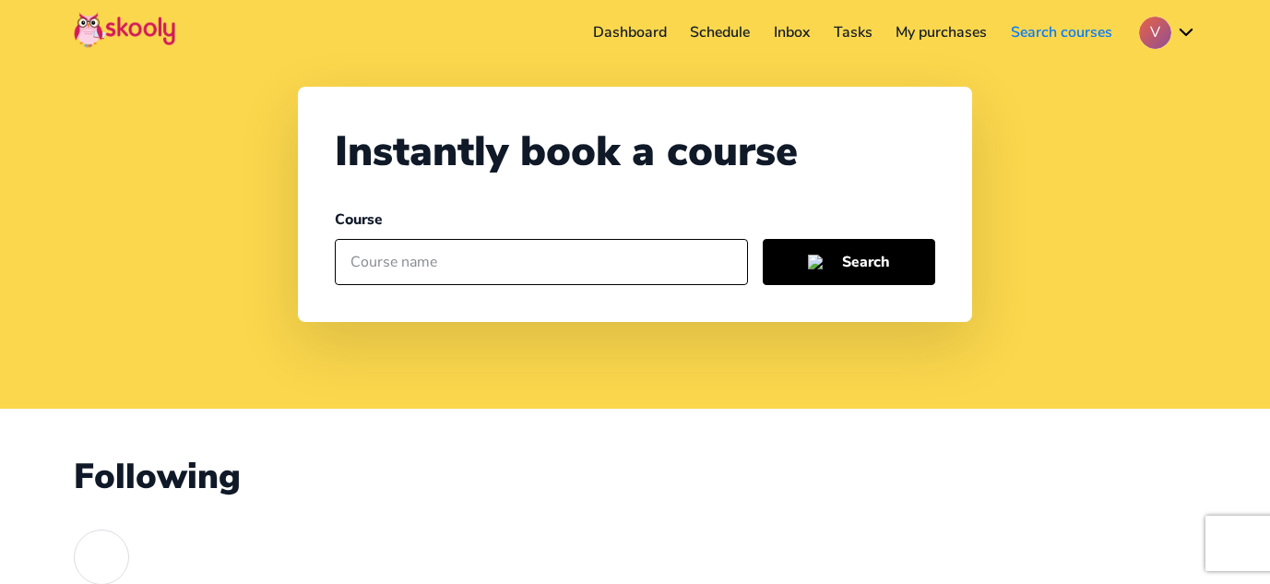
click at [1162, 23] on button "V" at bounding box center [1167, 33] width 57 height 32
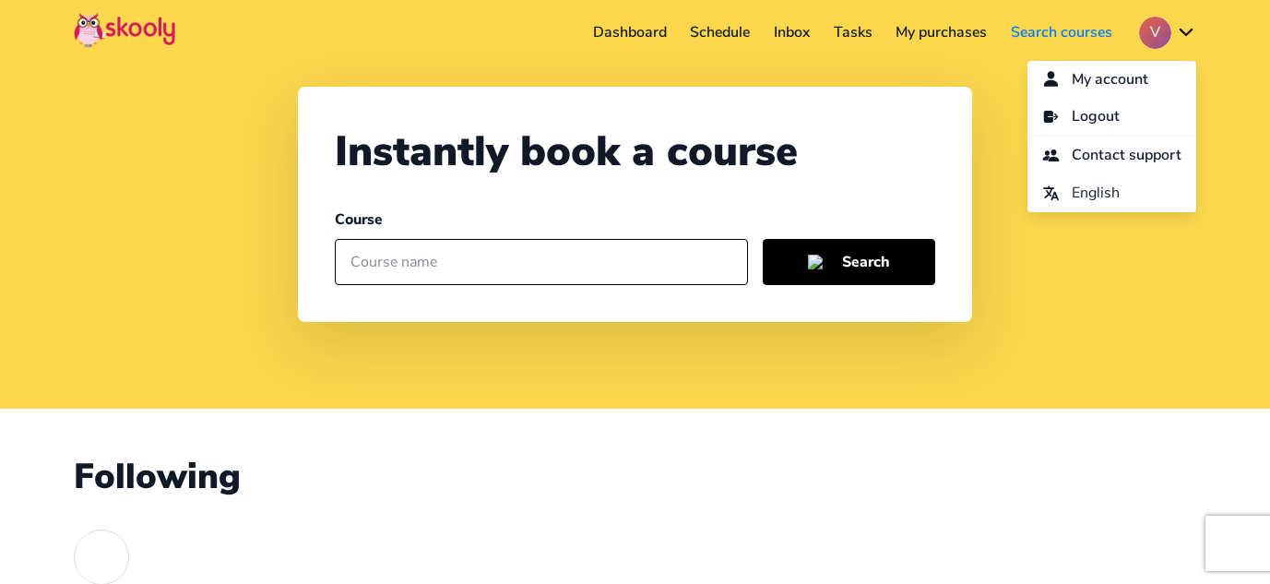
click at [609, 39] on link "Dashboard" at bounding box center [630, 33] width 98 height 30
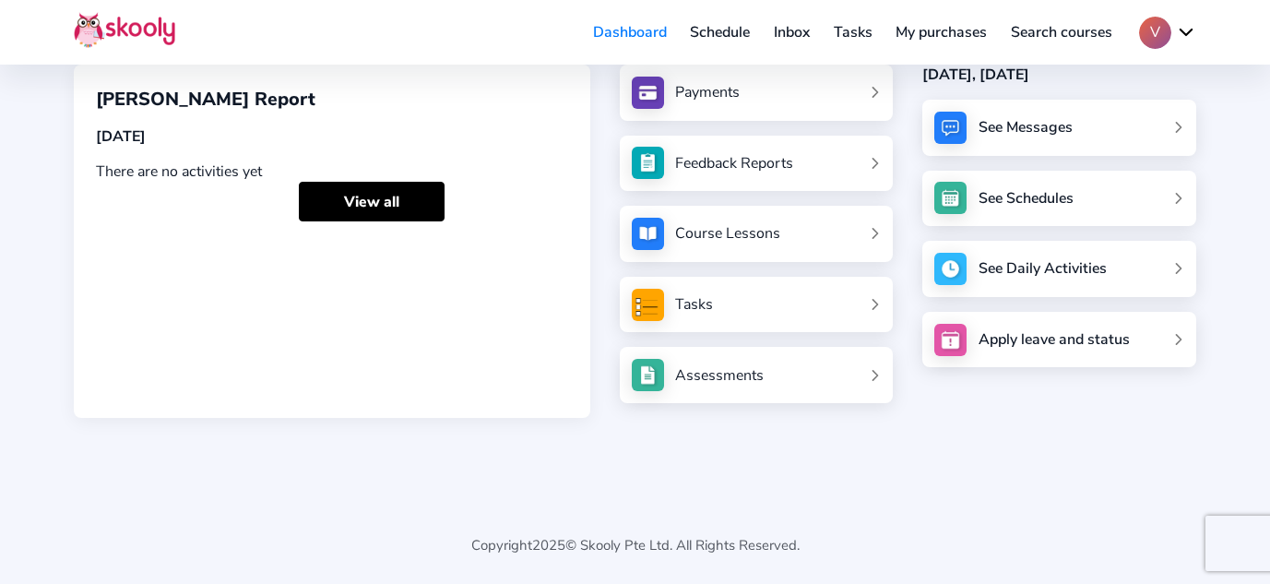
scroll to position [30, 0]
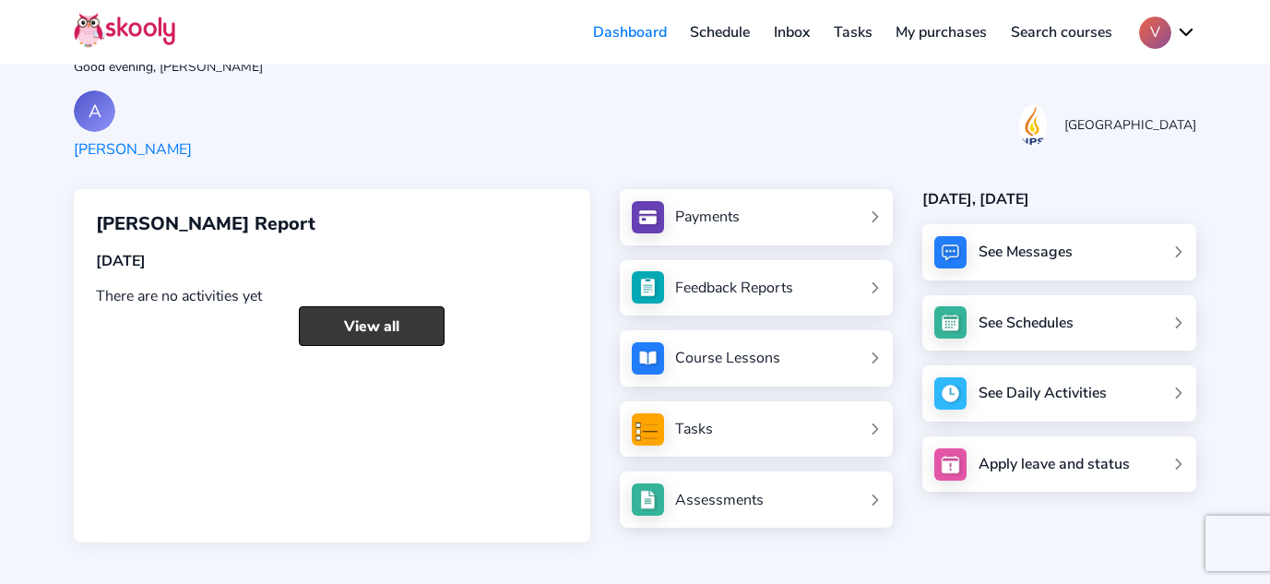
click at [309, 323] on link "View all" at bounding box center [372, 326] width 146 height 40
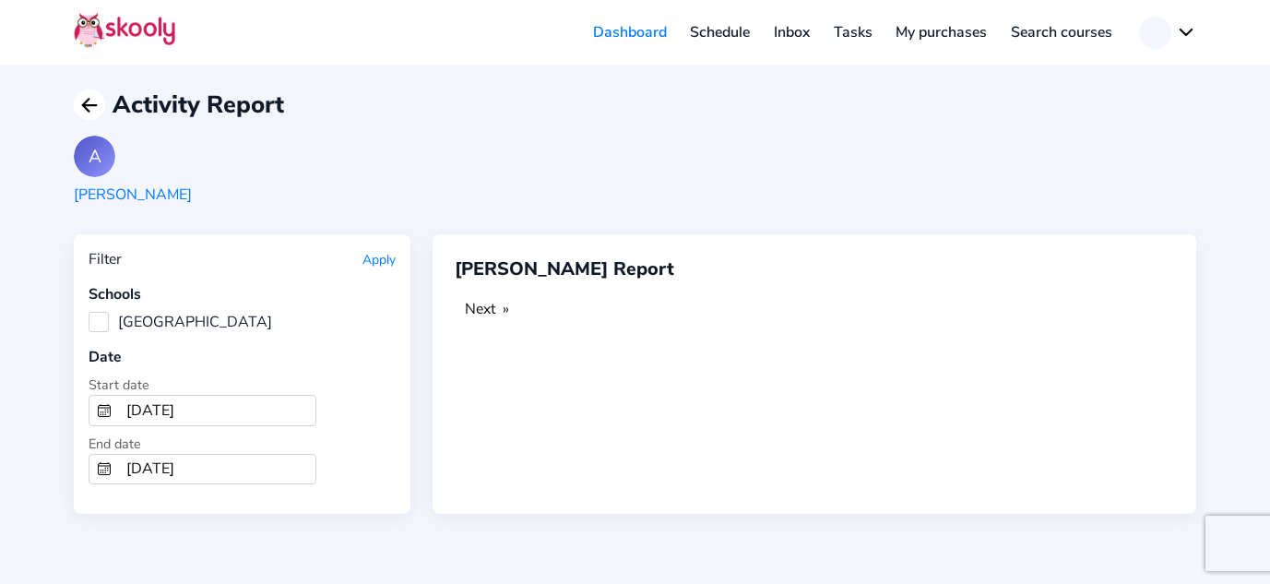
click at [83, 101] on icon "Arrow Back" at bounding box center [89, 105] width 22 height 22
